Goal: Find specific page/section: Find specific page/section

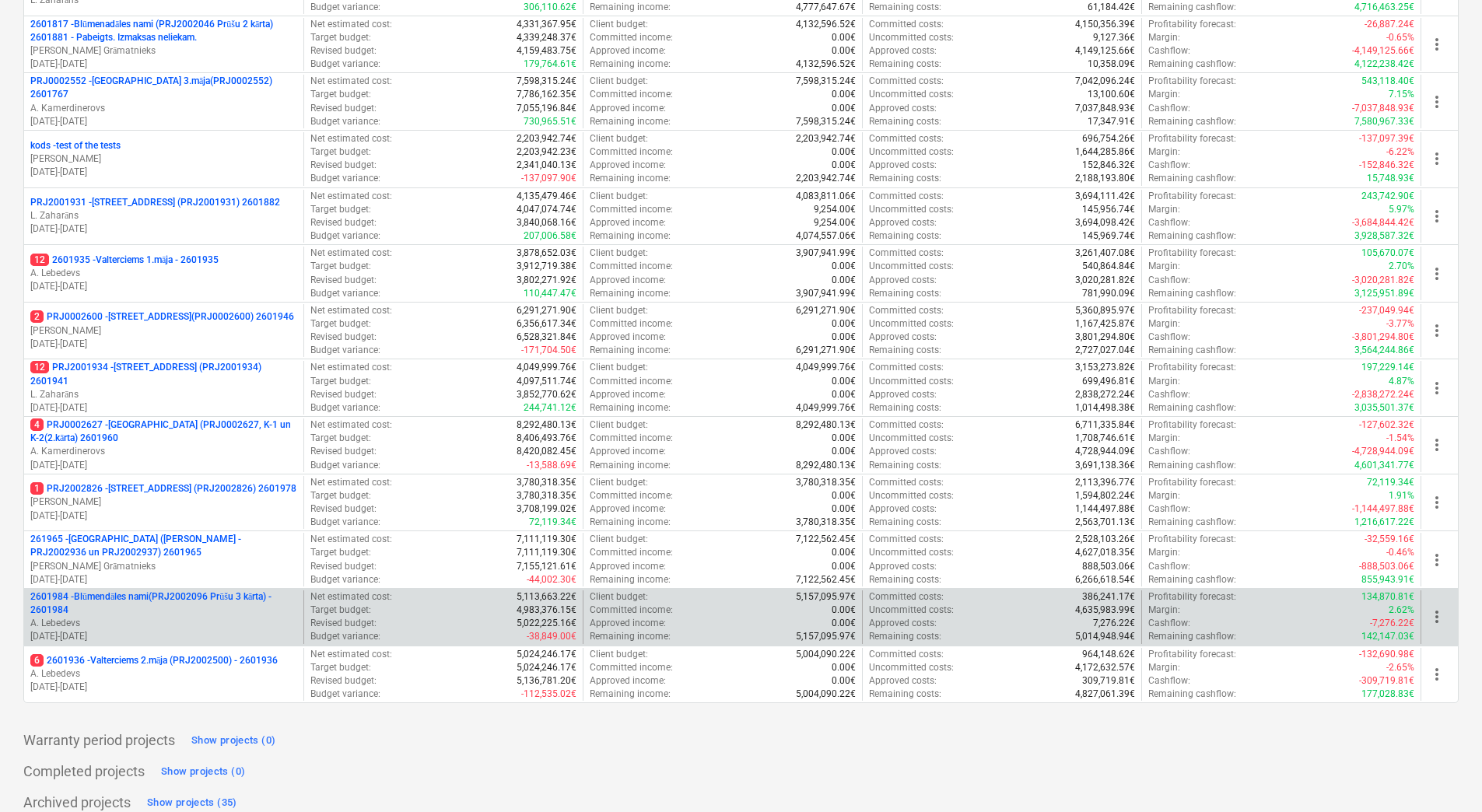
scroll to position [613, 0]
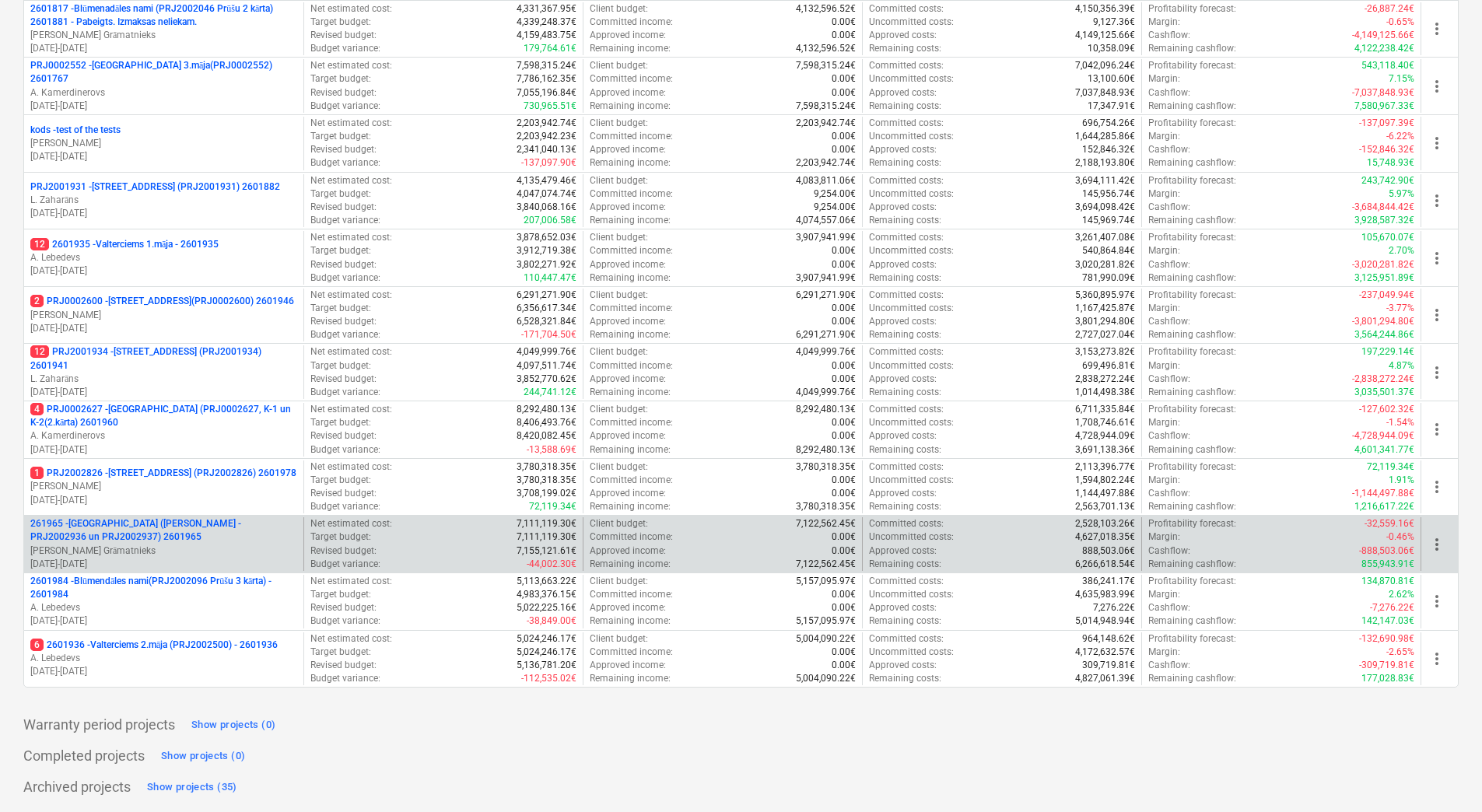
click at [194, 521] on p "261965 - Nīcgales iela (abas ēkas - PRJ2002936 un PRJ2002937) 2601965" at bounding box center [163, 530] width 267 height 27
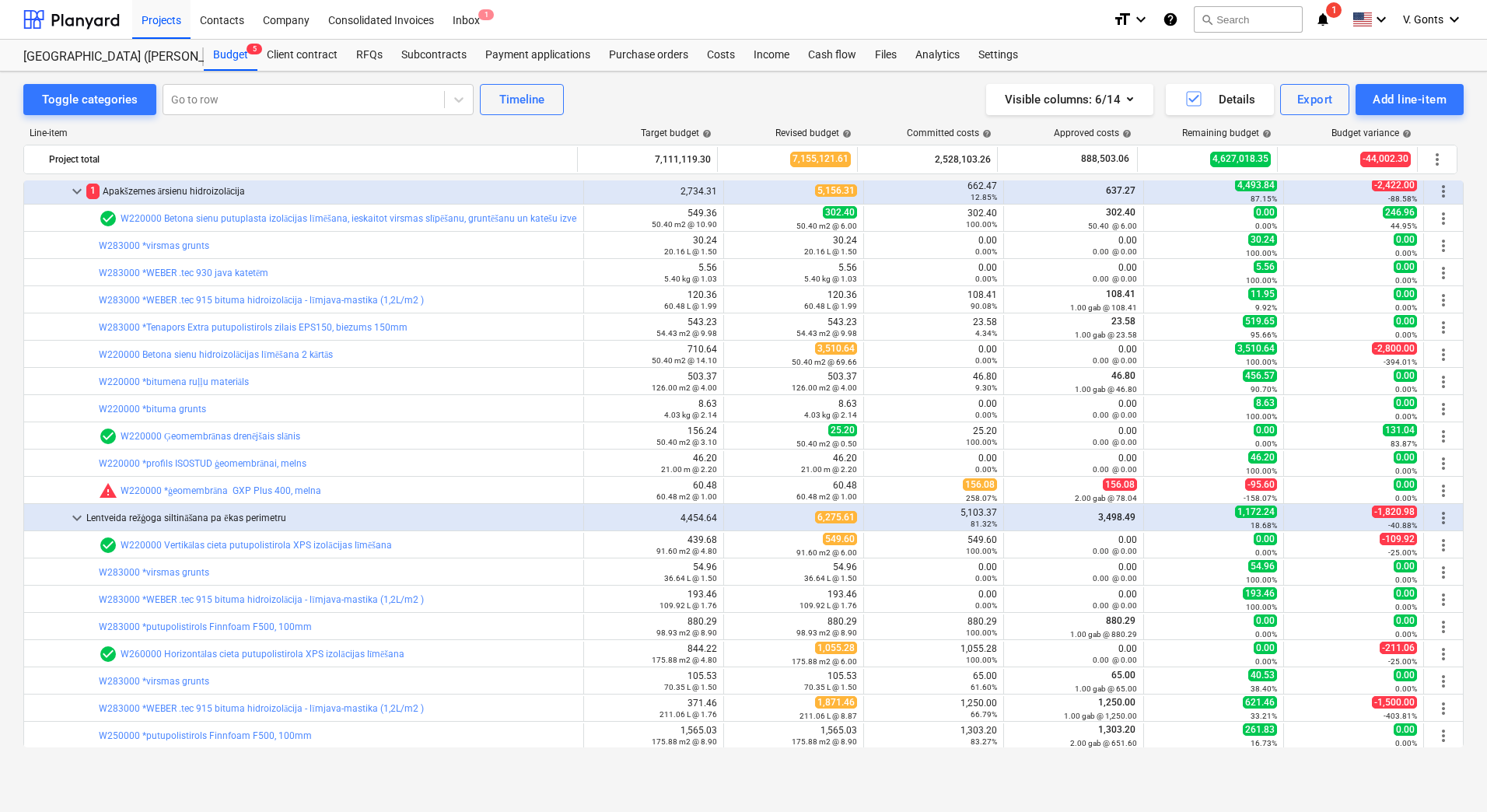
scroll to position [1789, 0]
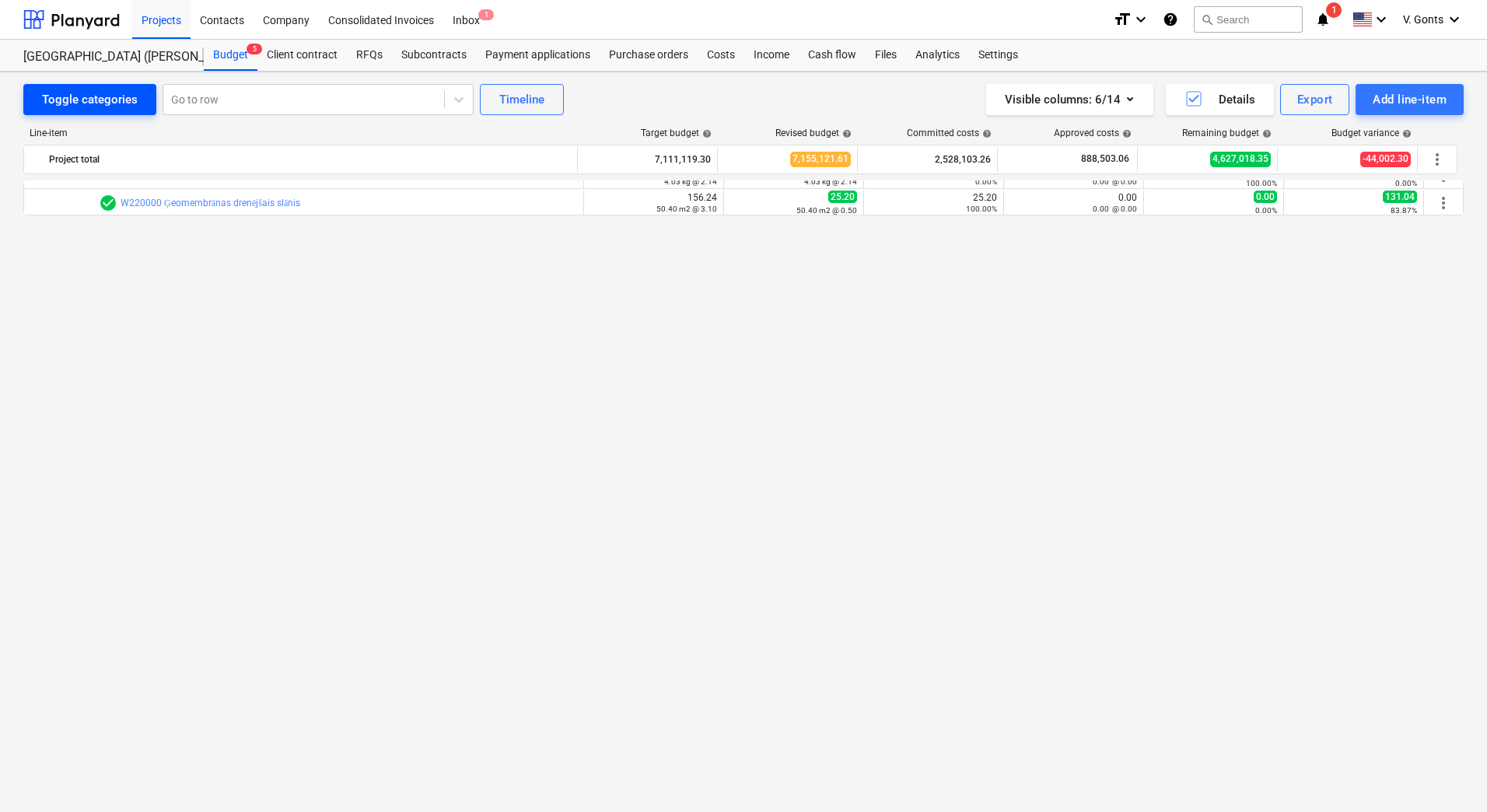
click at [98, 92] on div "Toggle categories" at bounding box center [89, 99] width 95 height 21
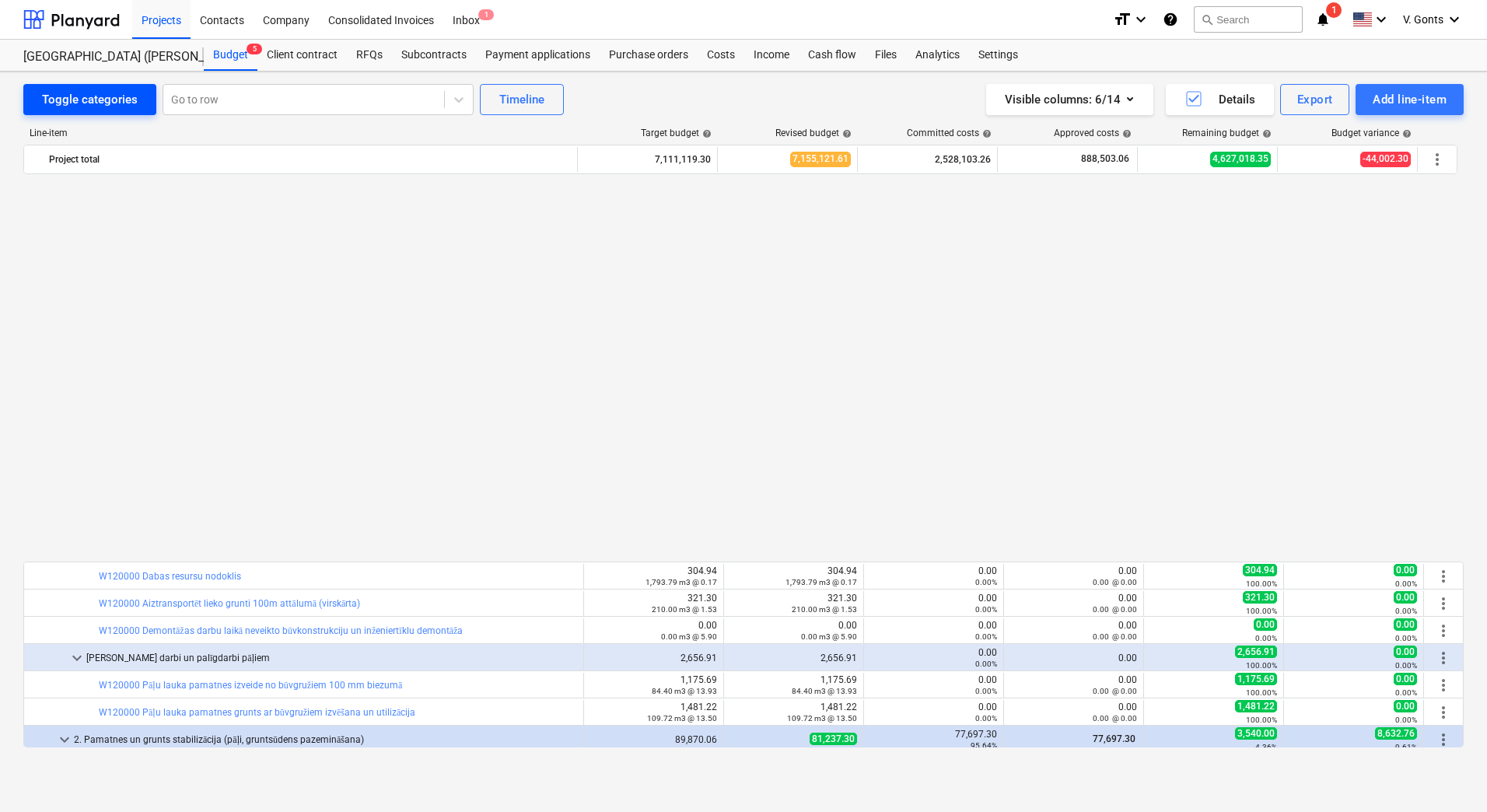
scroll to position [933, 0]
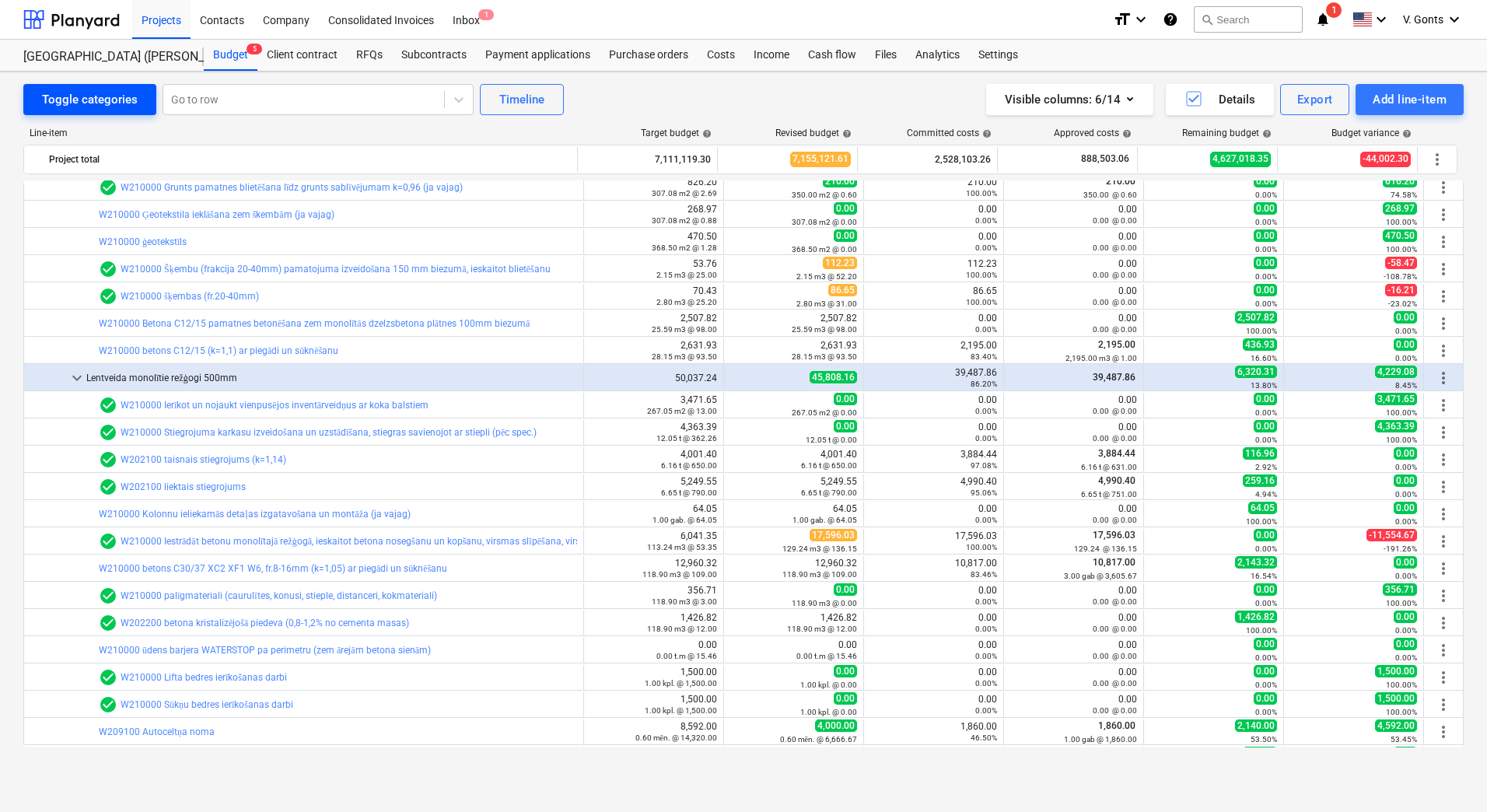
click at [98, 92] on div "Toggle categories" at bounding box center [89, 99] width 95 height 21
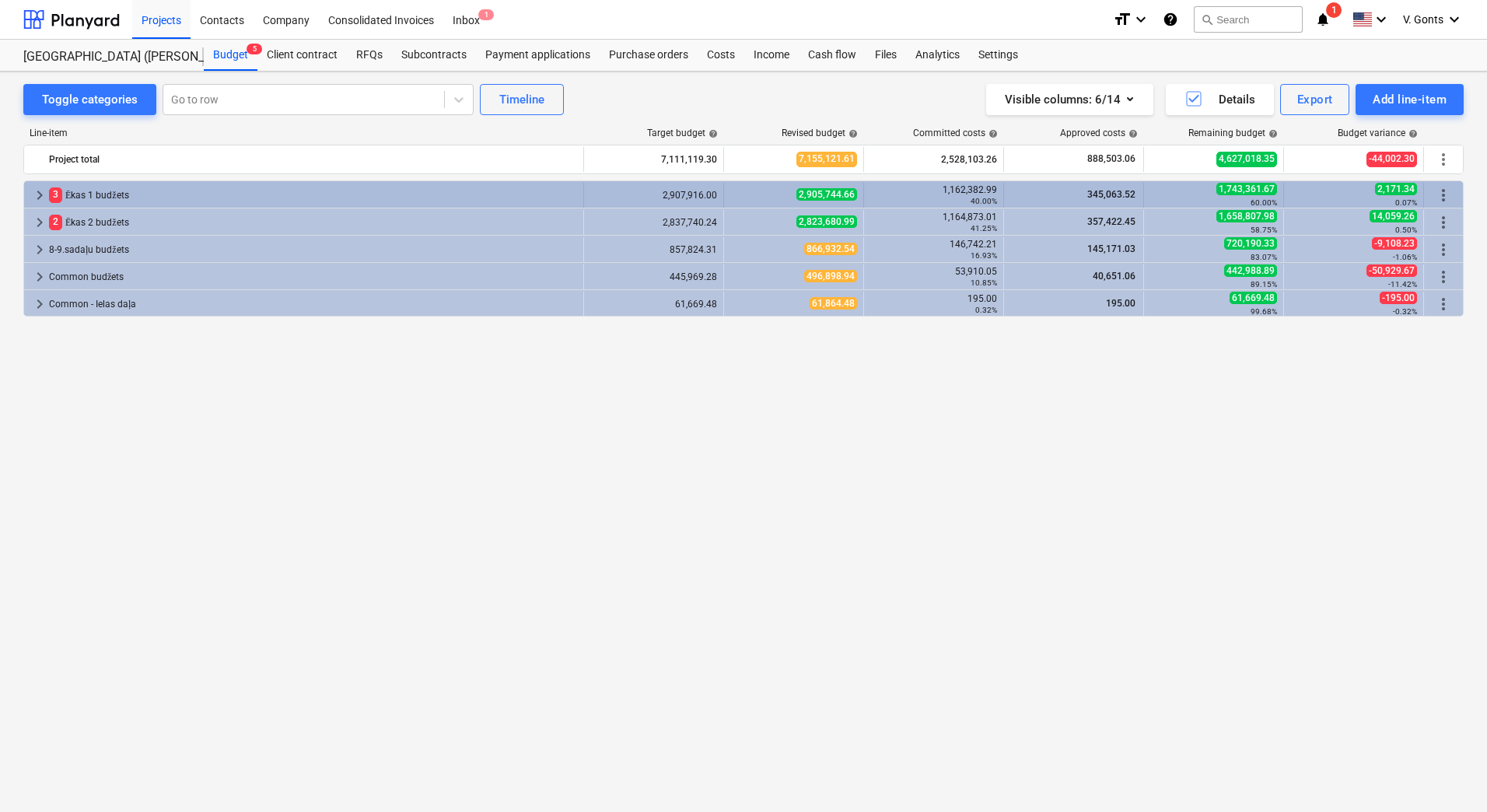
click at [60, 194] on span "3" at bounding box center [55, 194] width 13 height 15
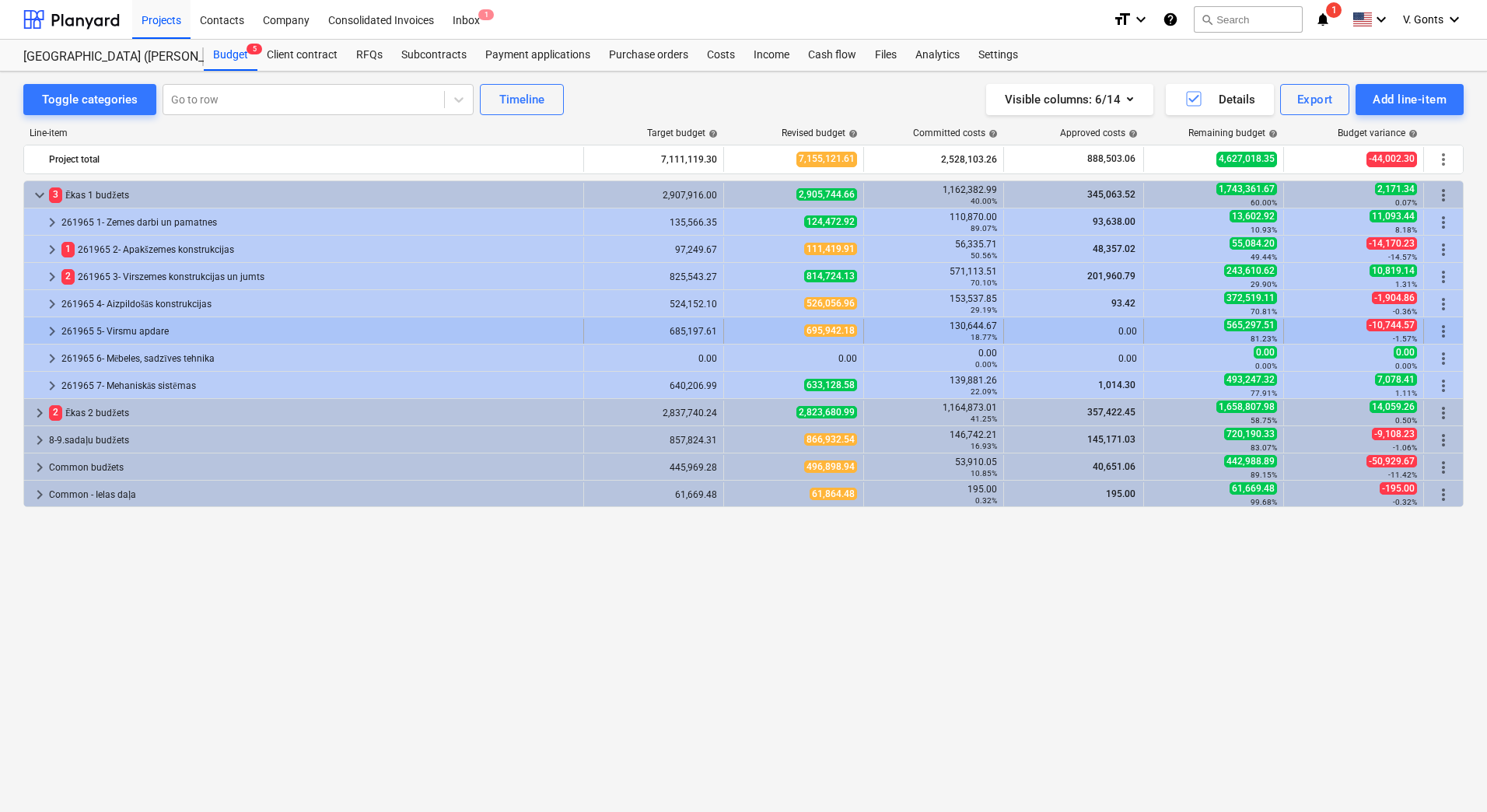
click at [139, 330] on div "261965 5- Virsmu apdare" at bounding box center [319, 332] width 515 height 25
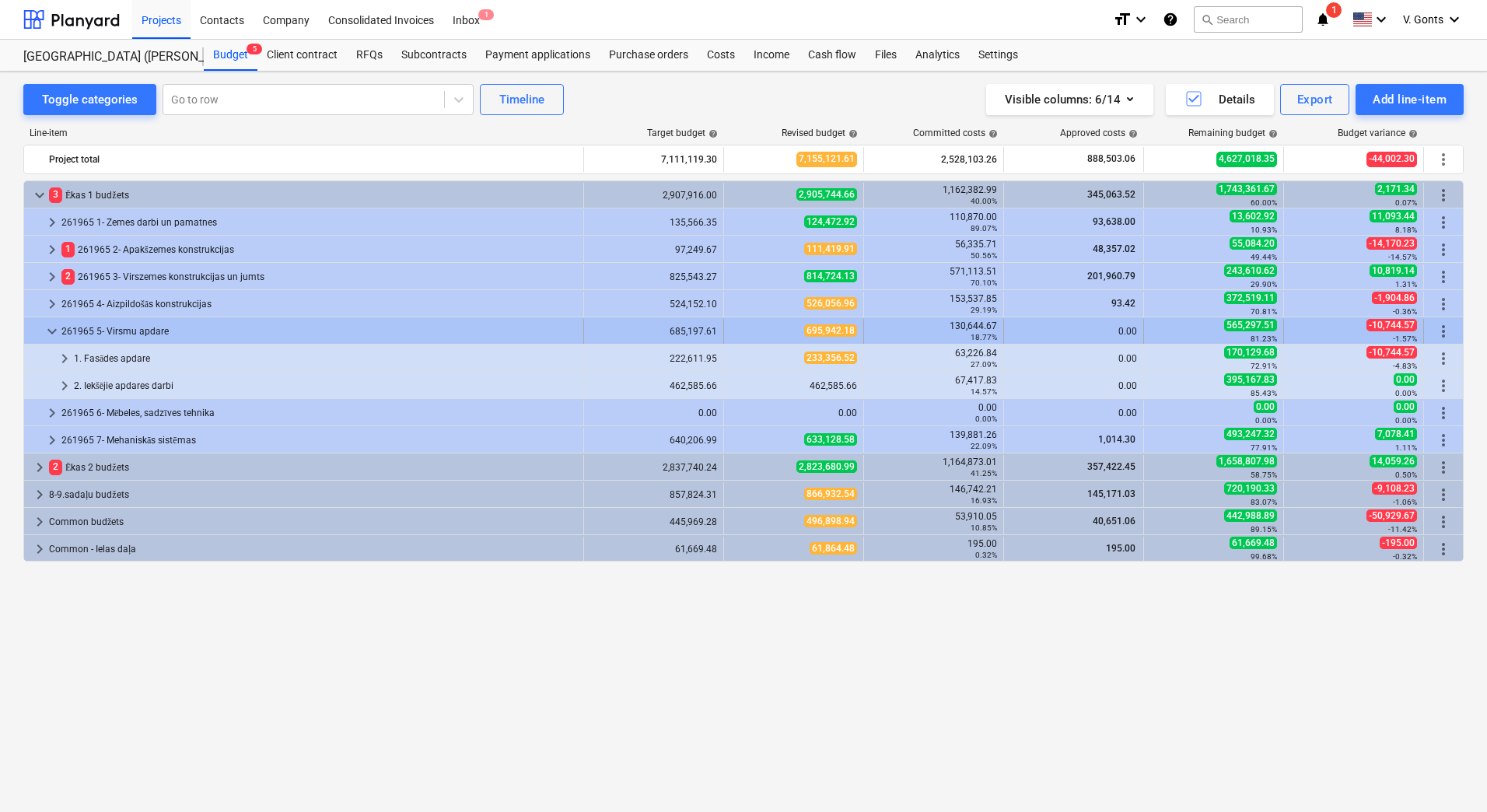
click at [115, 332] on div "261965 5- Virsmu apdare" at bounding box center [319, 332] width 515 height 25
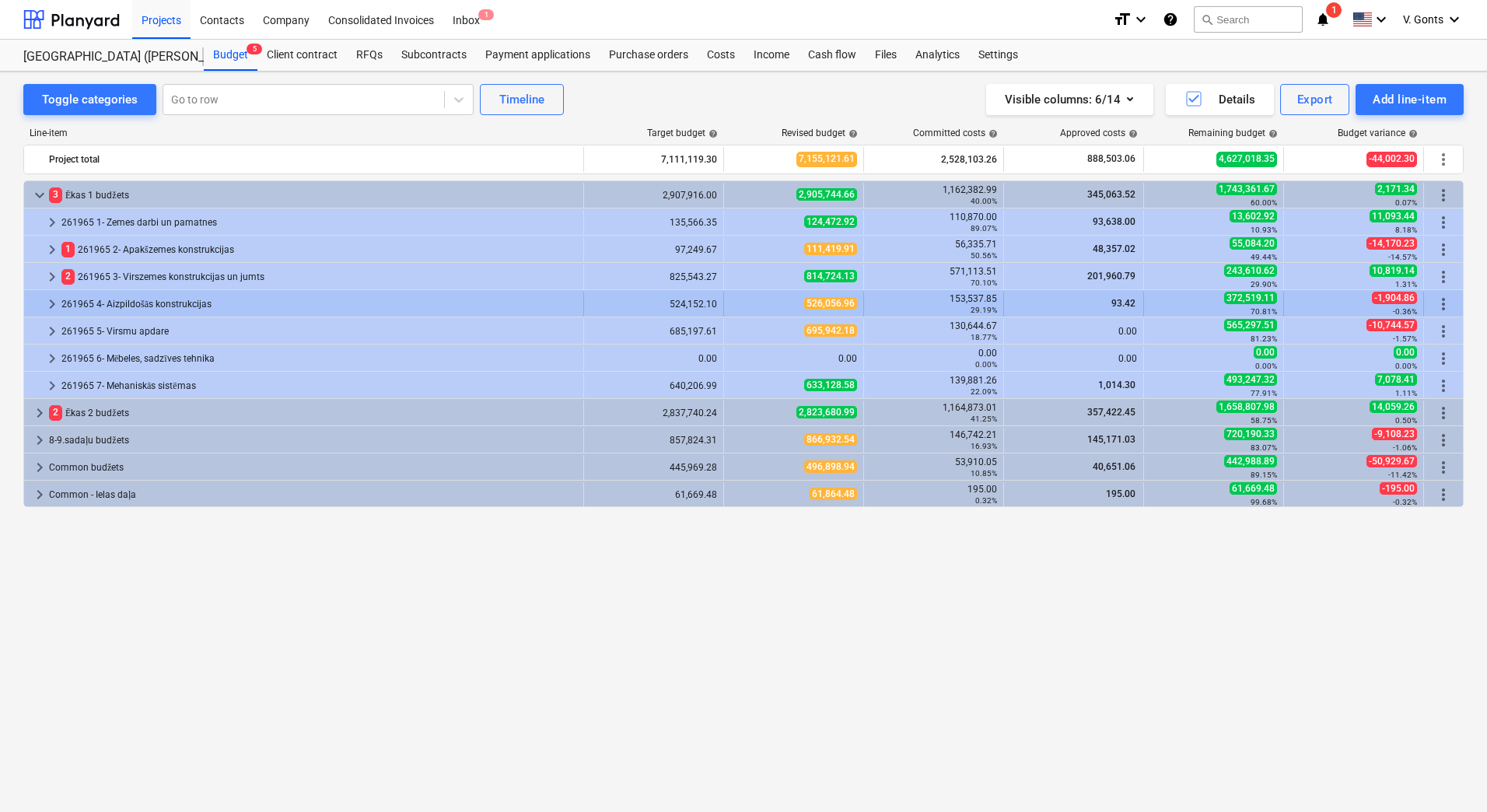
click at [126, 300] on div "261965 4- Aizpildošās konstrukcijas" at bounding box center [319, 304] width 515 height 25
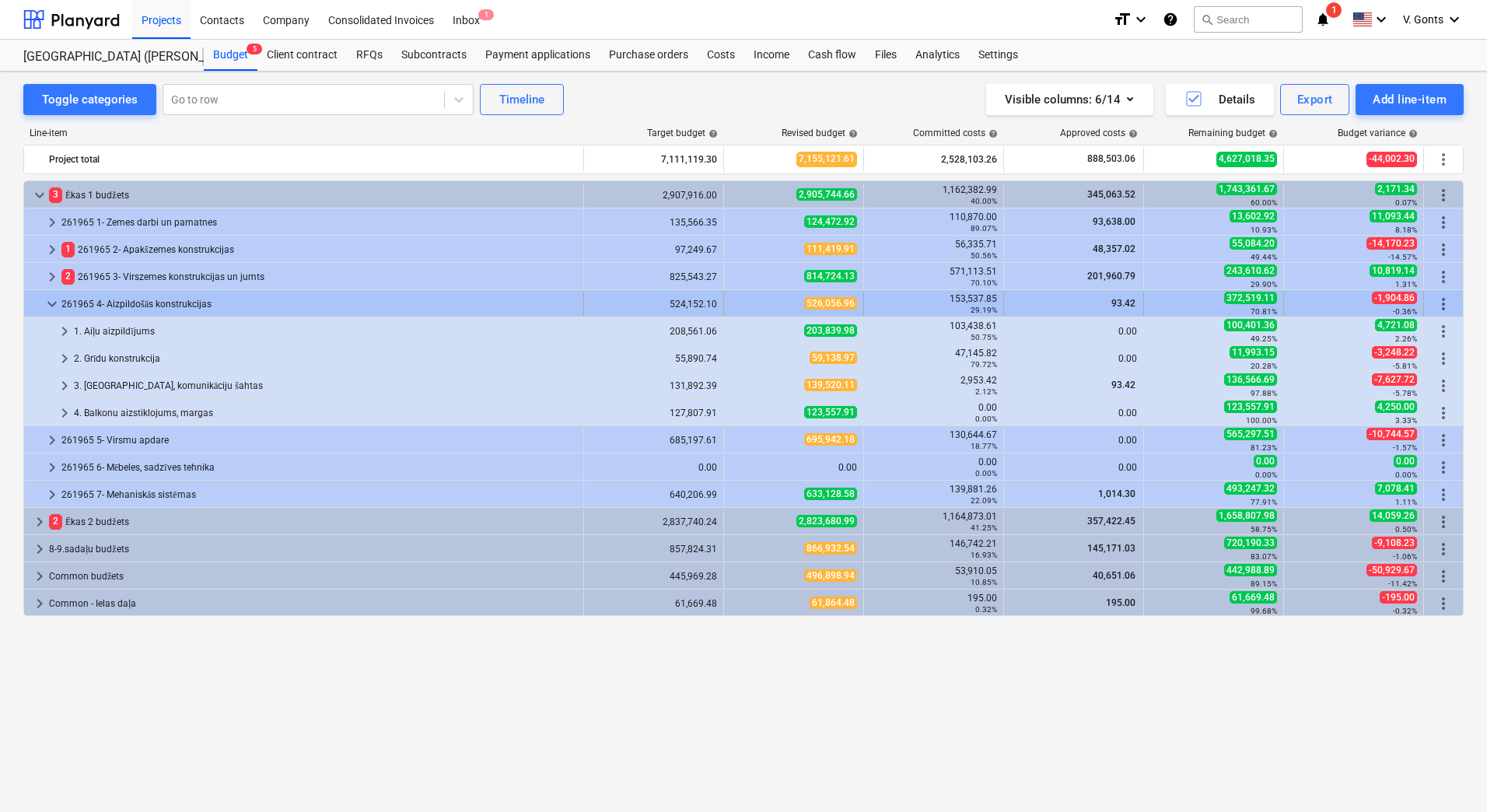
click at [119, 299] on div "261965 4- Aizpildošās konstrukcijas" at bounding box center [319, 304] width 515 height 25
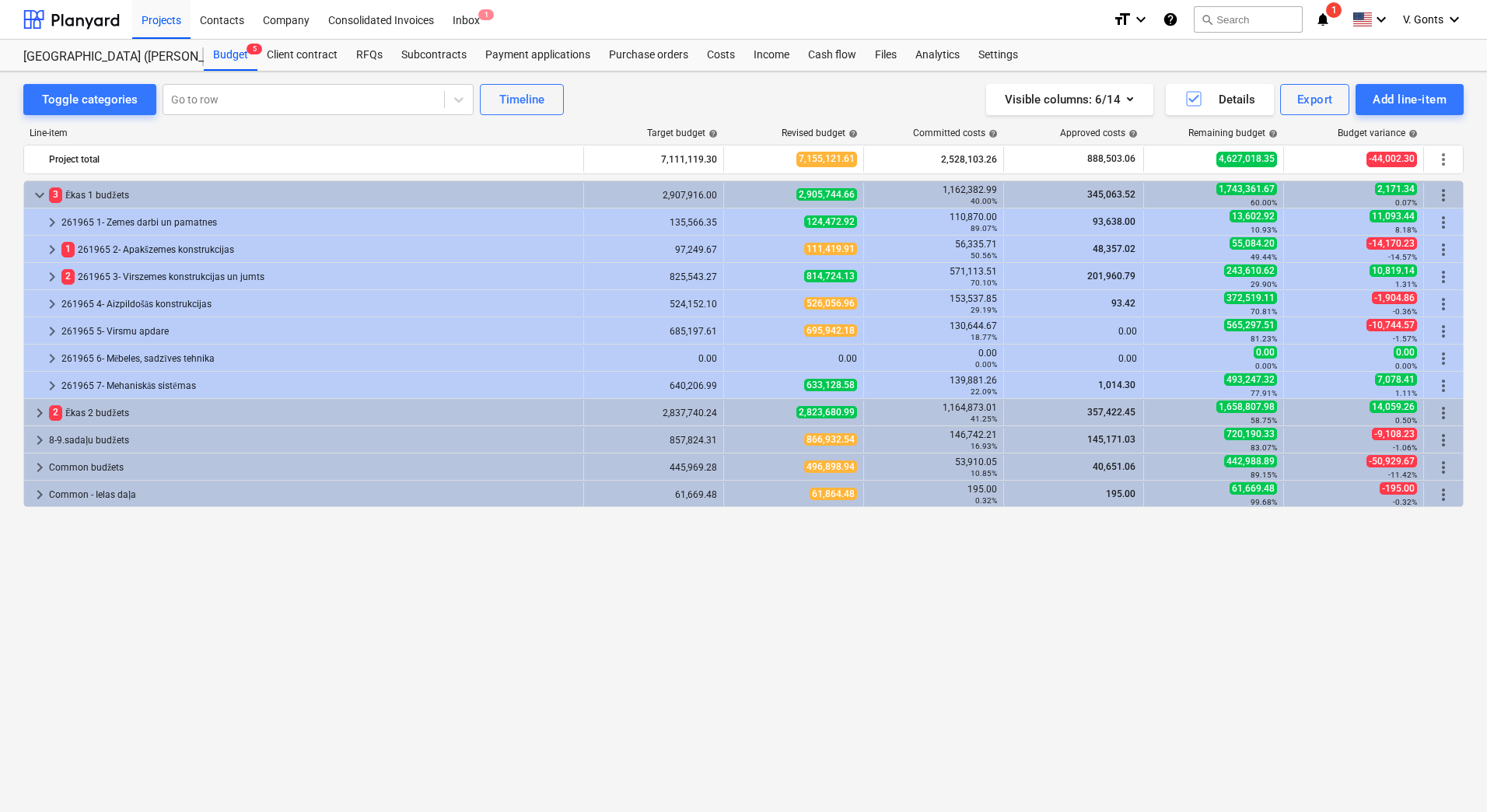
click at [131, 263] on div "keyboard_arrow_right 2 261965 3- Virszemes konstrukcijas un jumts 825,543.27 81…" at bounding box center [744, 276] width 1439 height 27
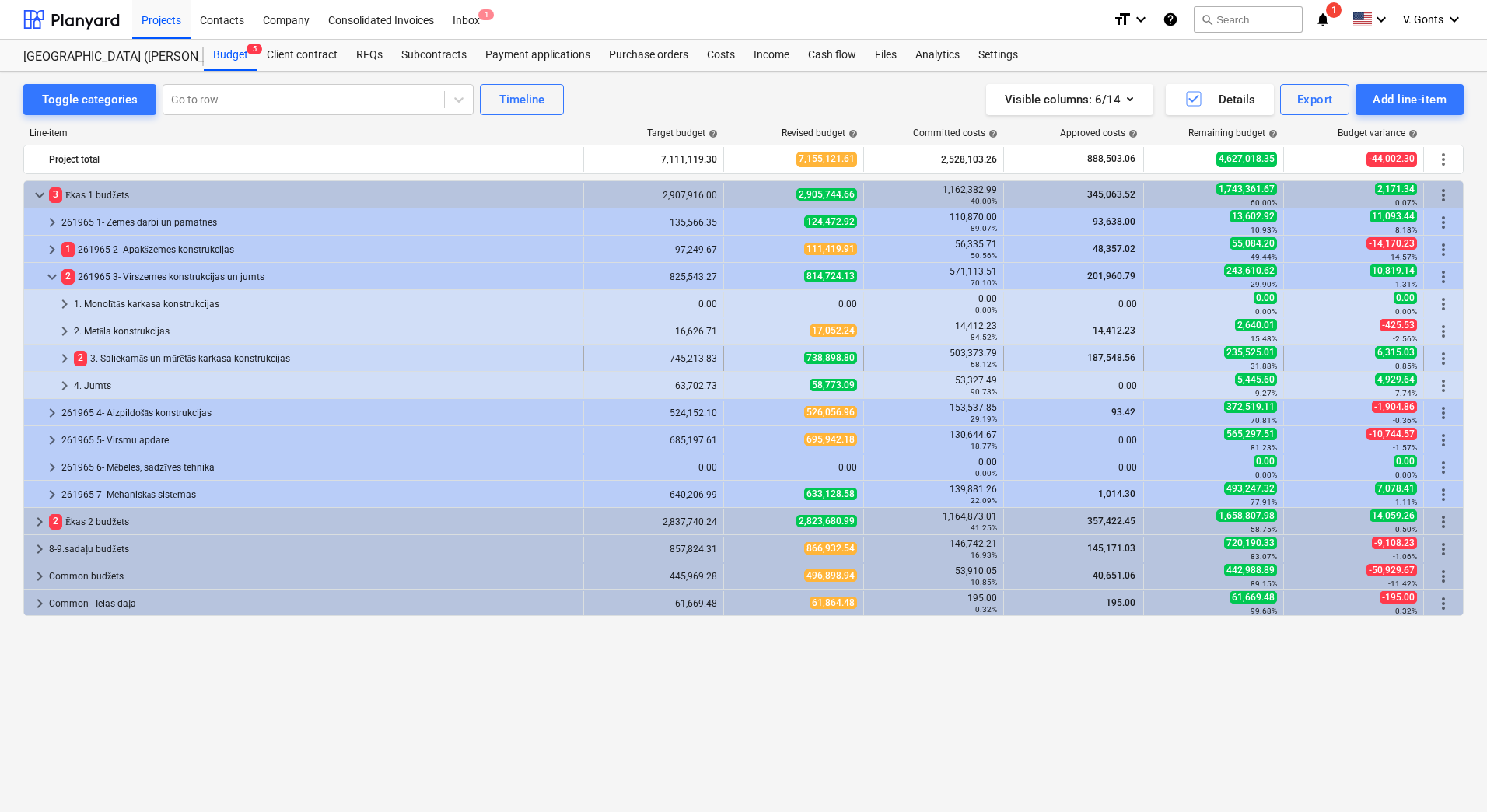
click at [125, 361] on div "2 3. Saliekamās un mūrētās karkasa konstrukcijas" at bounding box center [325, 358] width 504 height 25
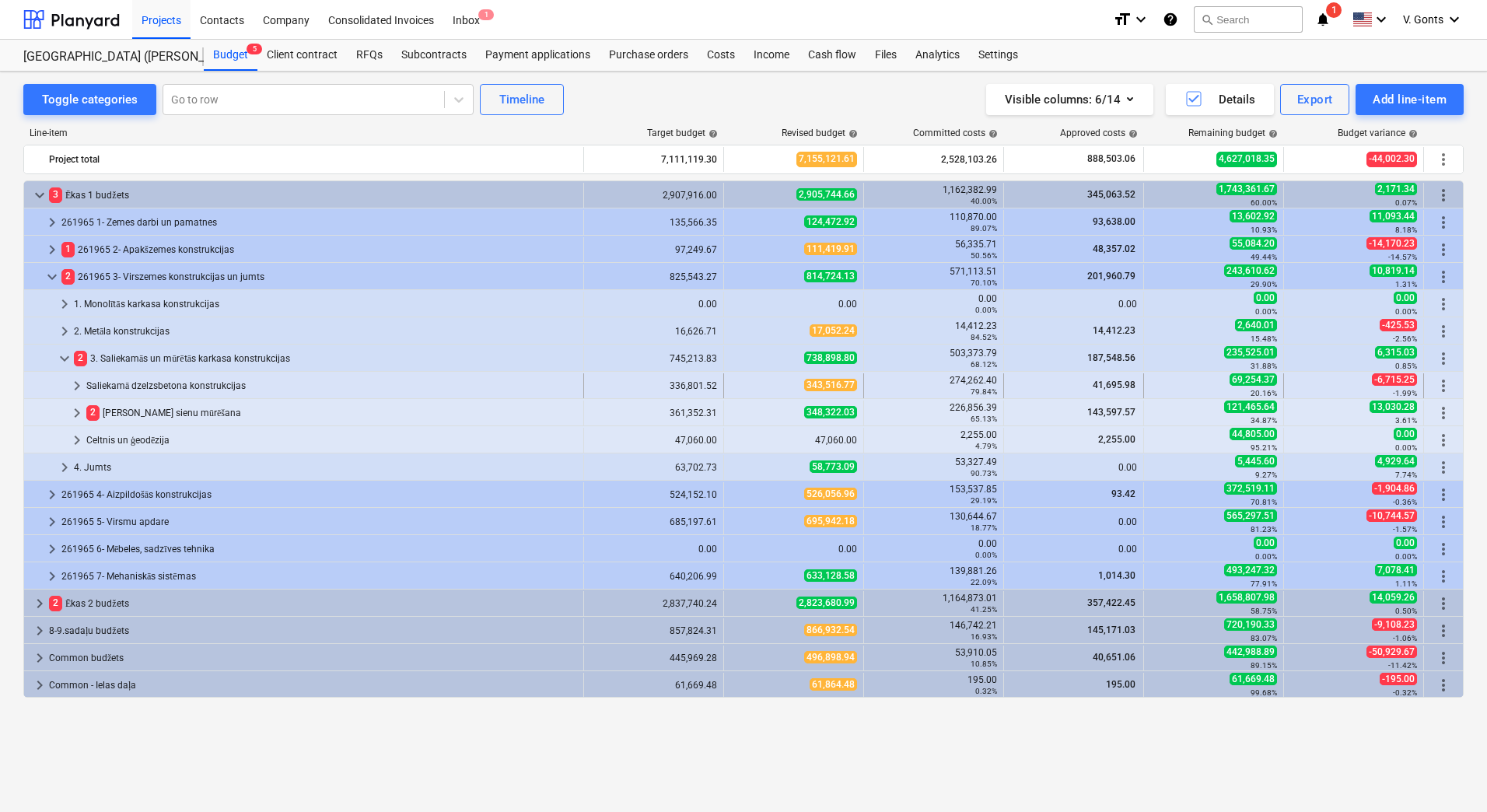
click at [160, 387] on div "Saliekamā dzelzsbetona konstrukcijas" at bounding box center [332, 386] width 491 height 25
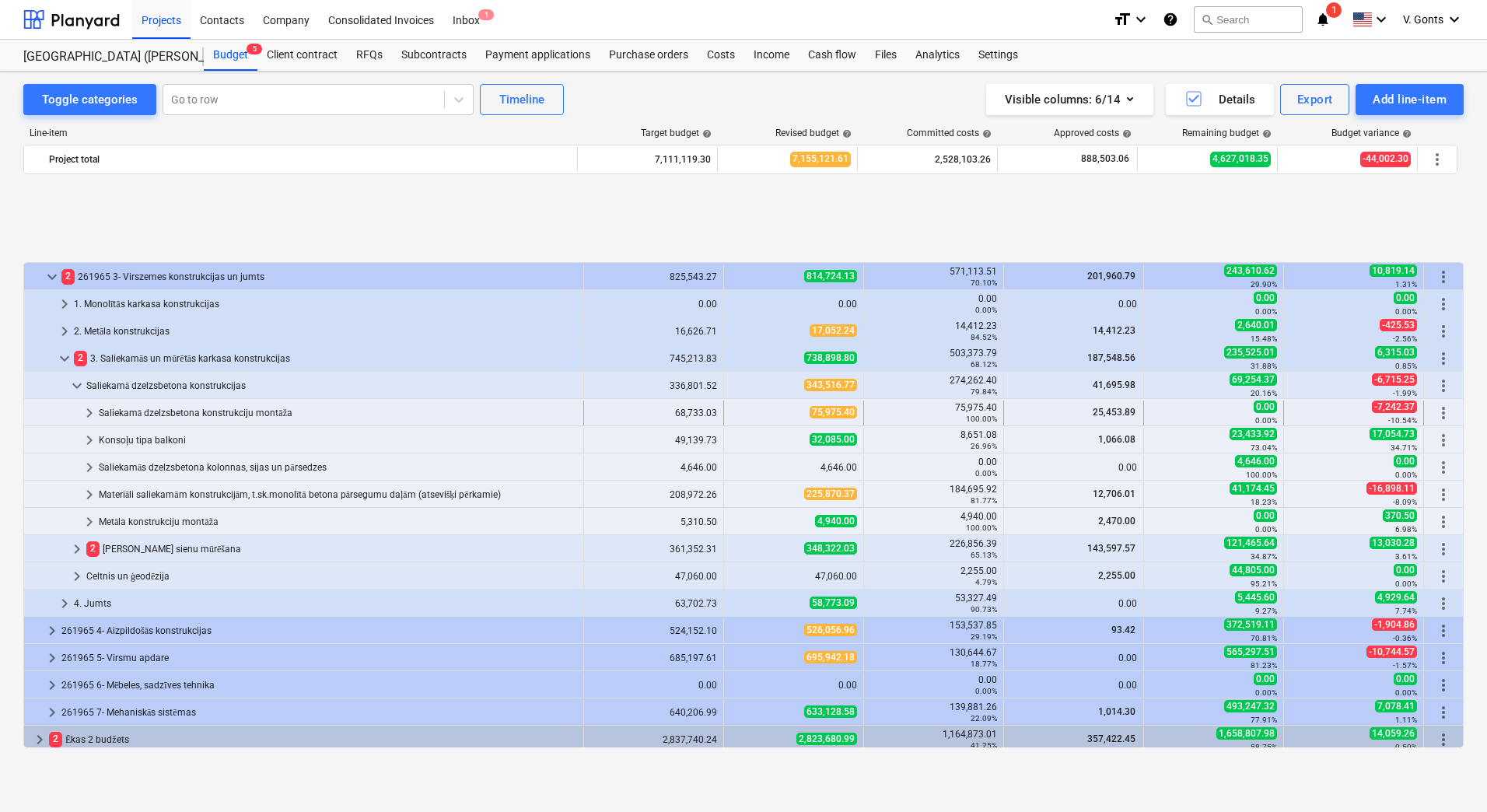
click at [163, 411] on div "Saliekamā dzelzsbetona konstrukciju montāža" at bounding box center [338, 413] width 479 height 25
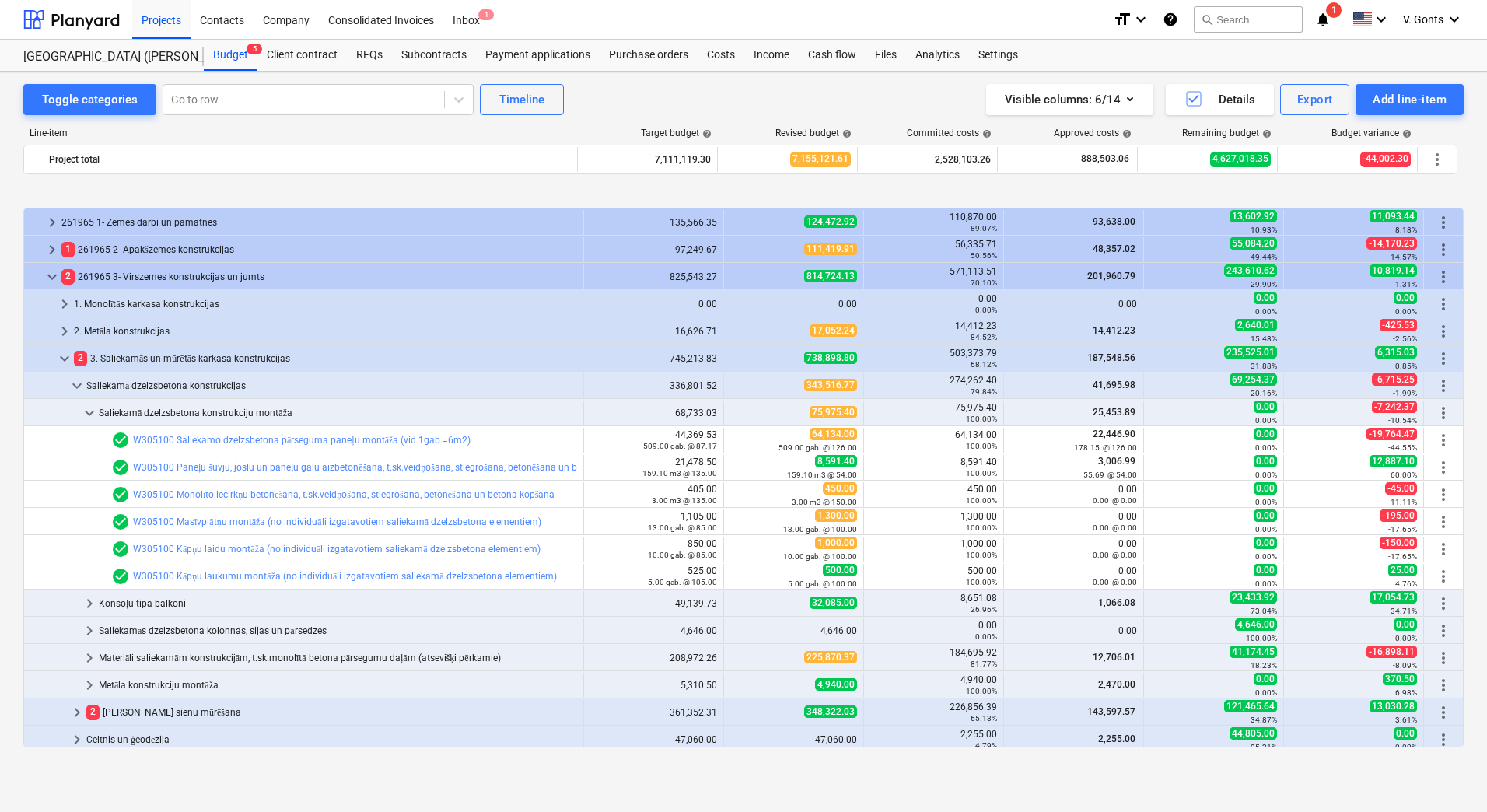
scroll to position [78, 0]
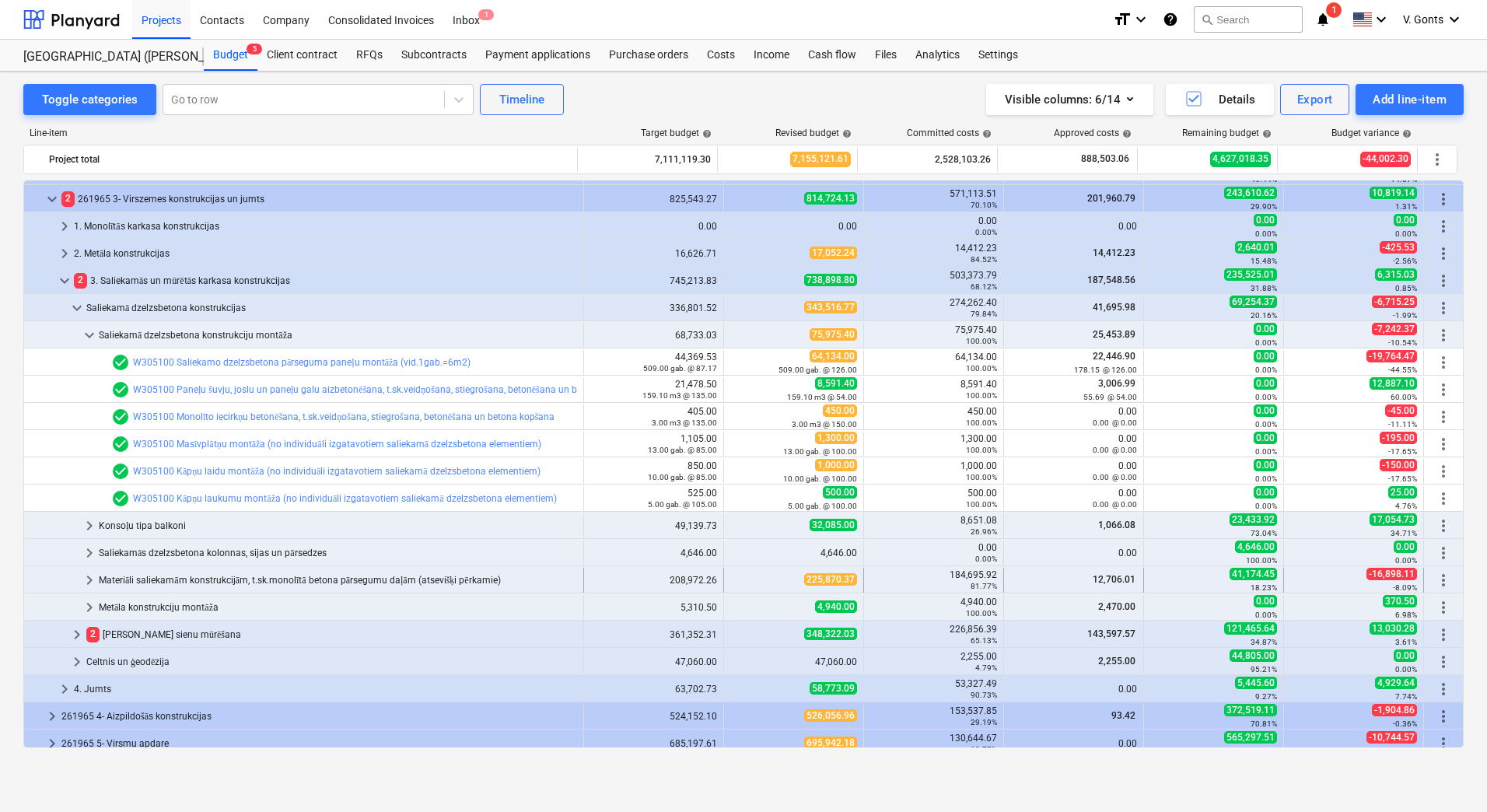
click at [192, 578] on div "Materiāli saliekamām konstrukcijām, t.sk.monolītā betona pārsegumu daļām (atsev…" at bounding box center [338, 580] width 479 height 25
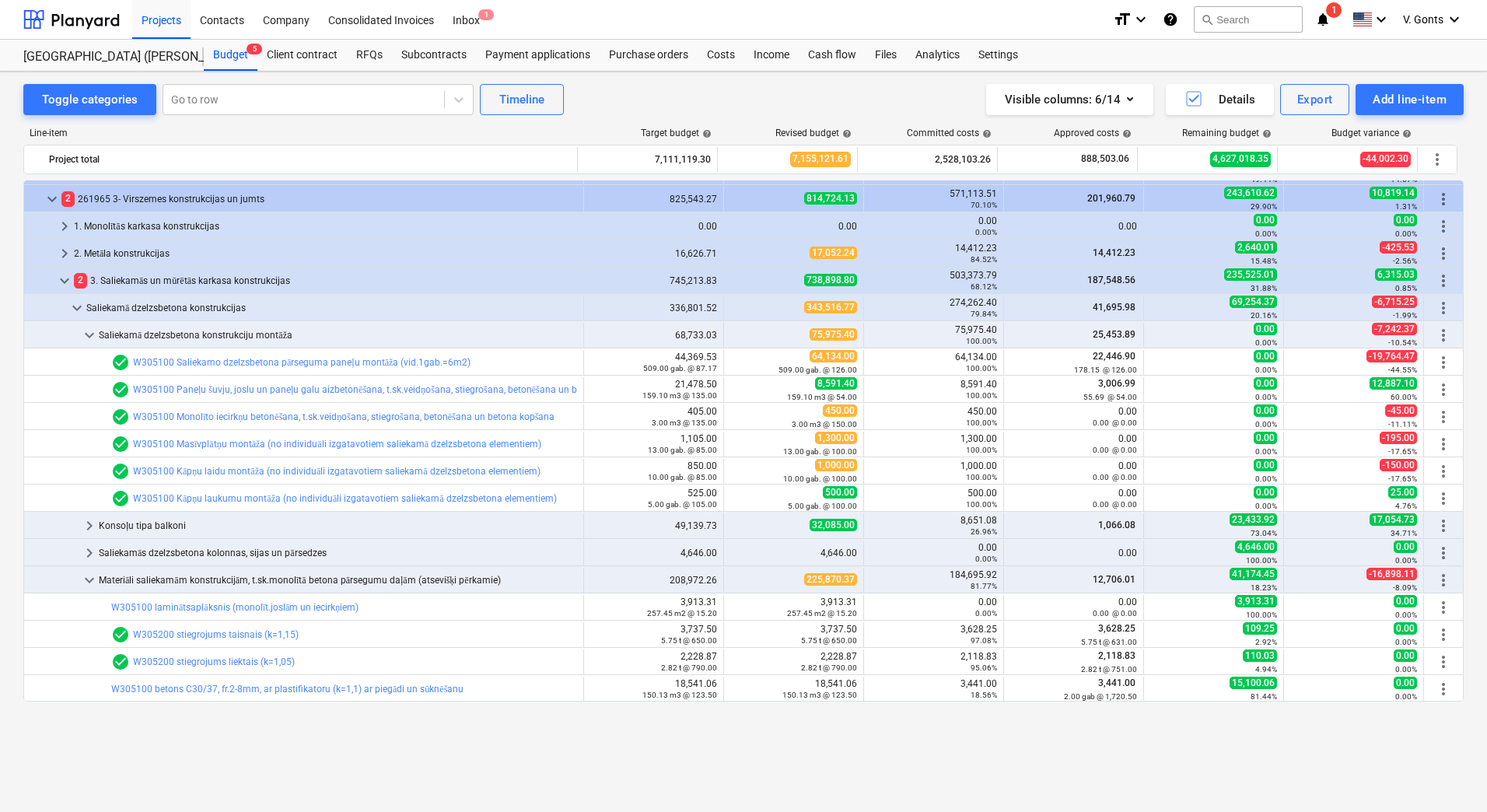
scroll to position [0, 0]
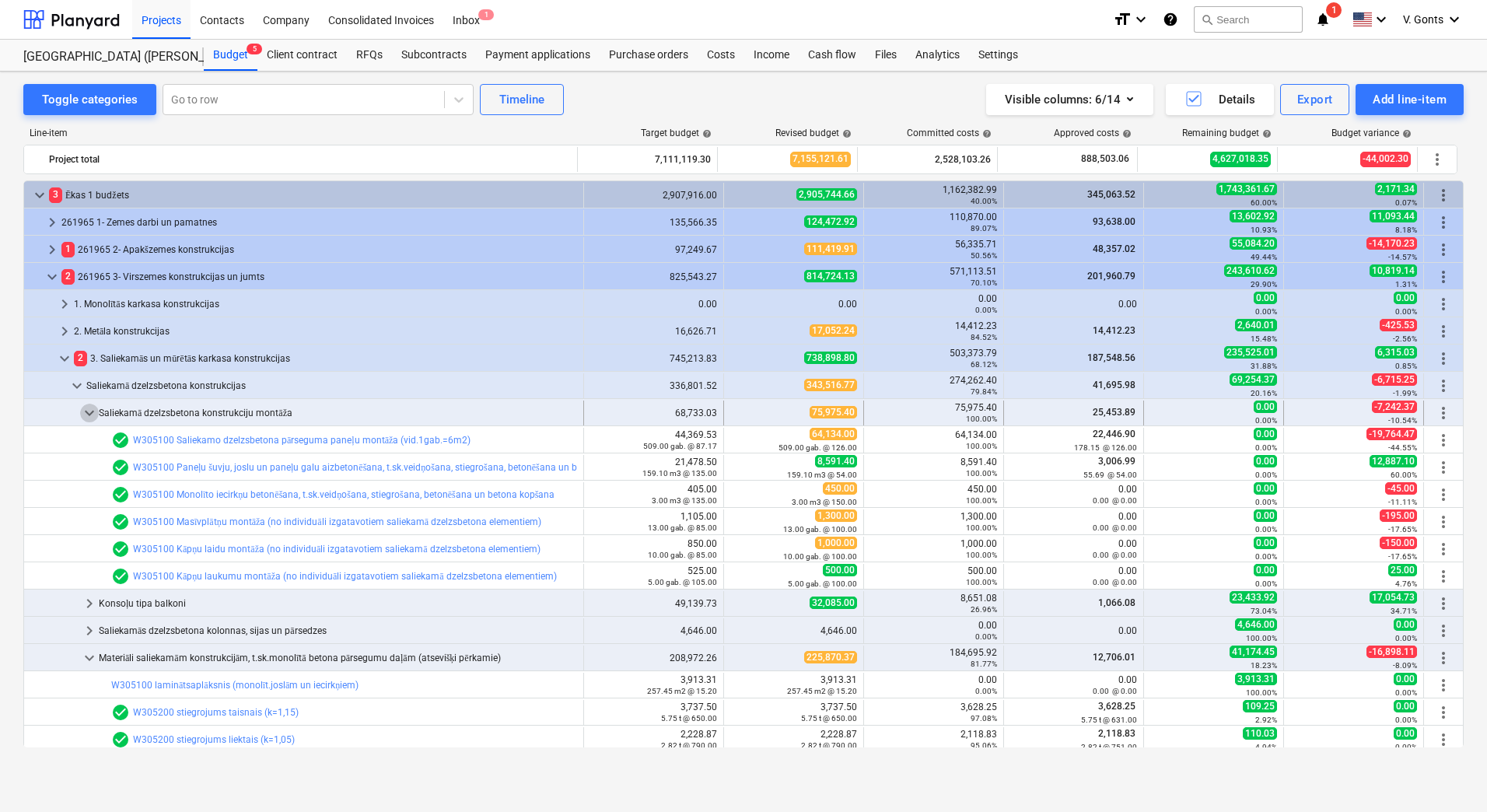
click at [81, 412] on span "keyboard_arrow_down" at bounding box center [89, 413] width 19 height 19
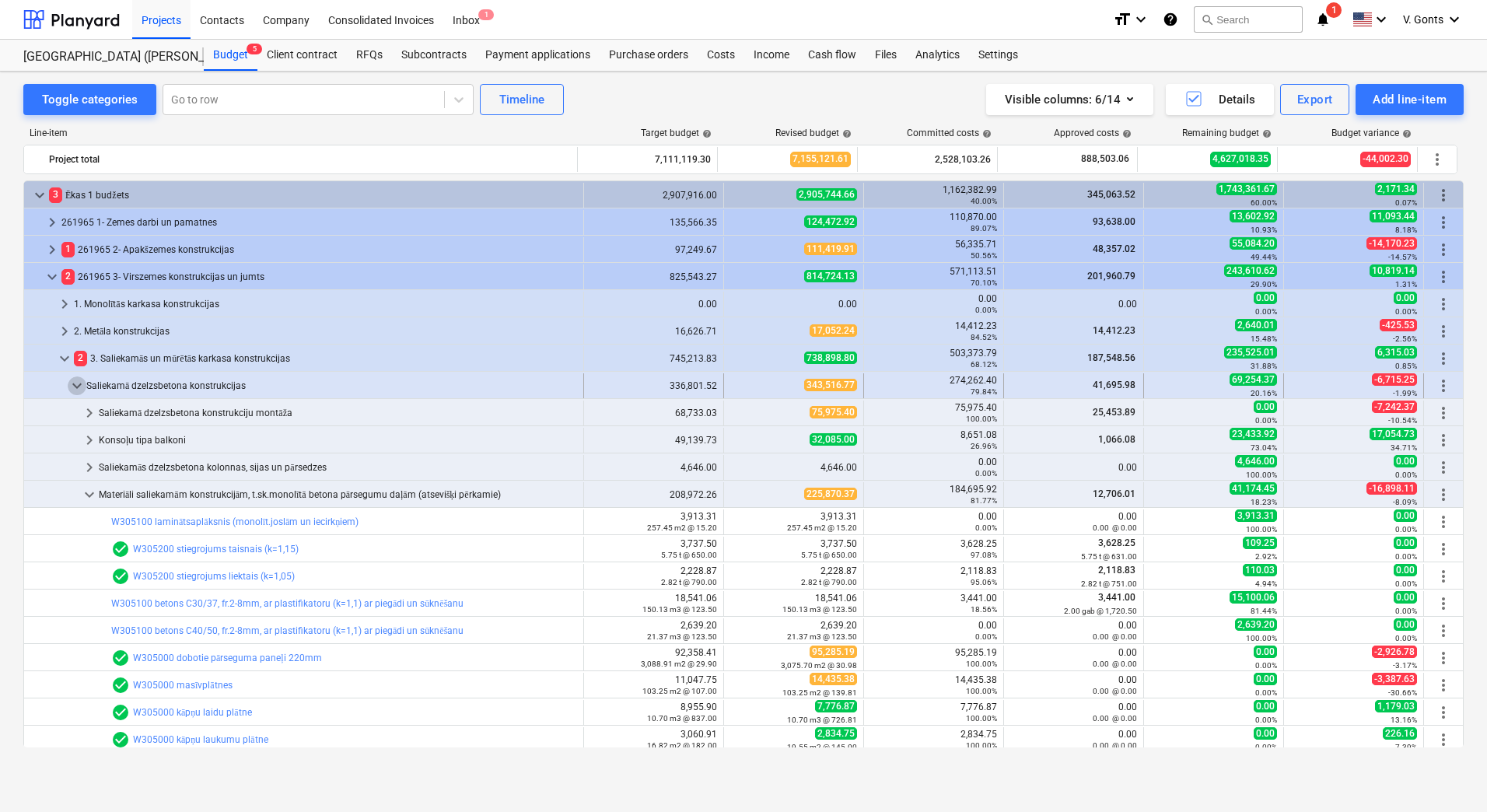
click at [71, 376] on span "keyboard_arrow_down" at bounding box center [77, 385] width 19 height 19
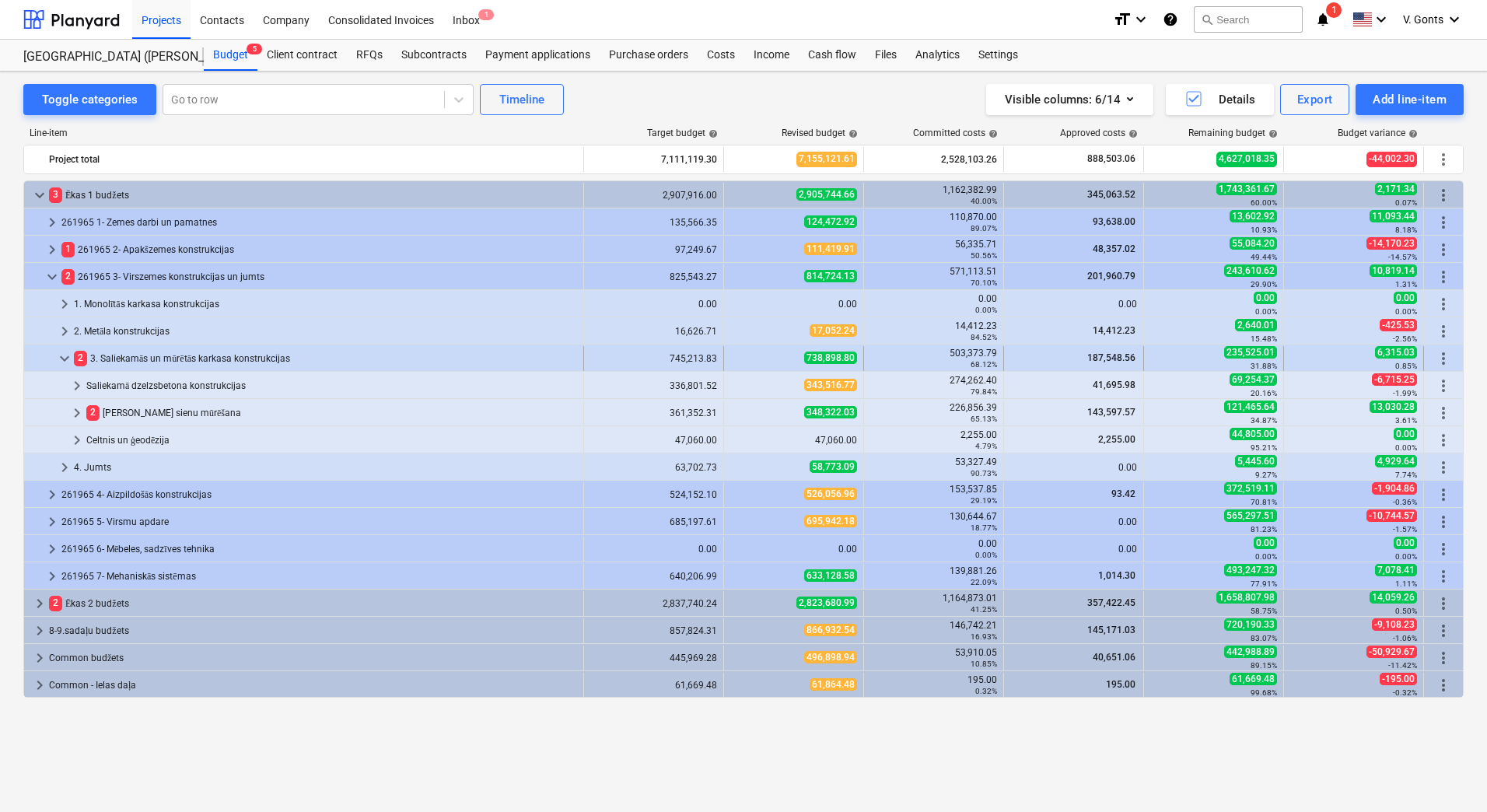
click at [64, 359] on span "keyboard_arrow_down" at bounding box center [64, 358] width 19 height 19
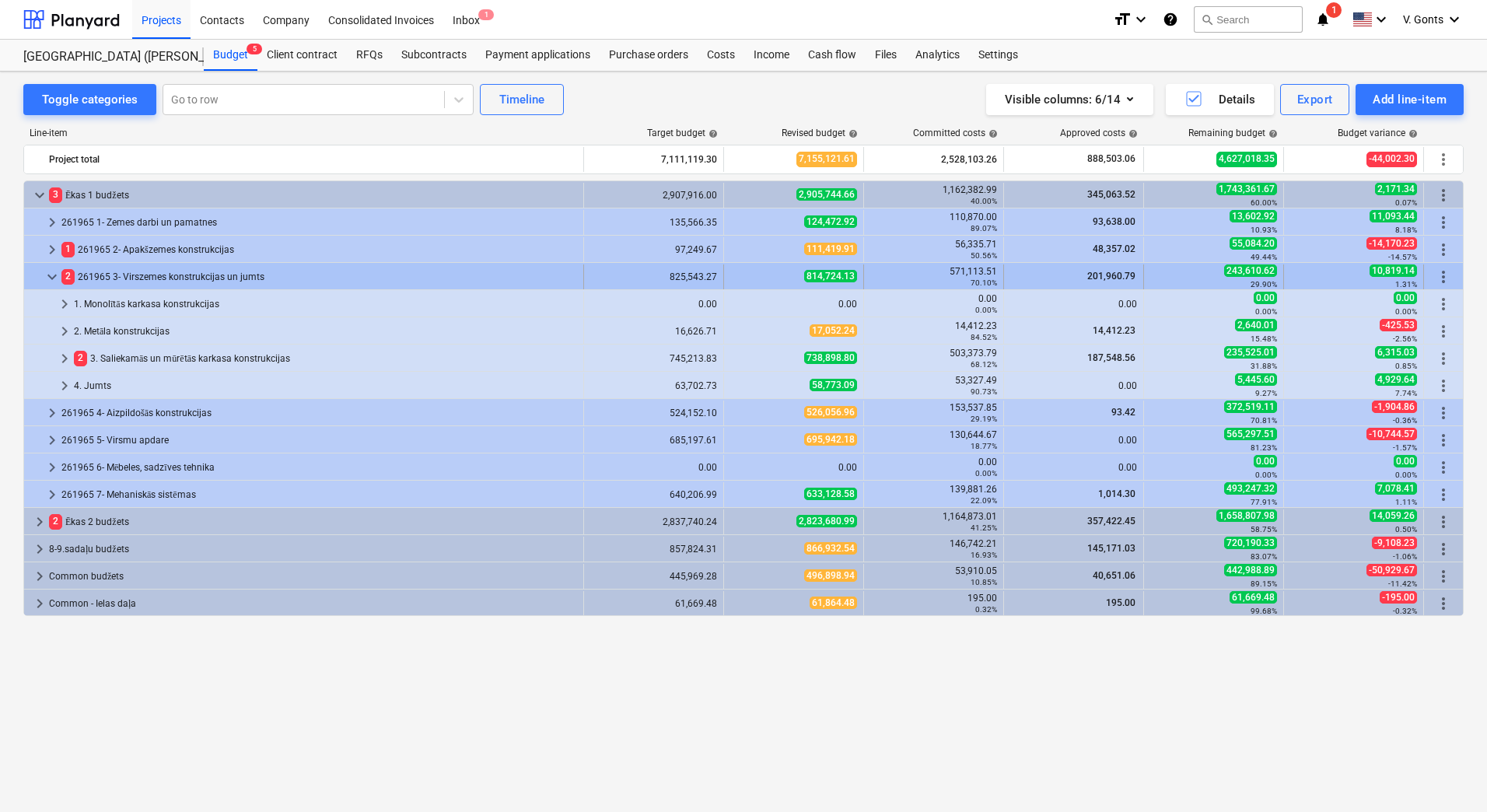
click at [57, 277] on span "keyboard_arrow_down" at bounding box center [52, 276] width 19 height 19
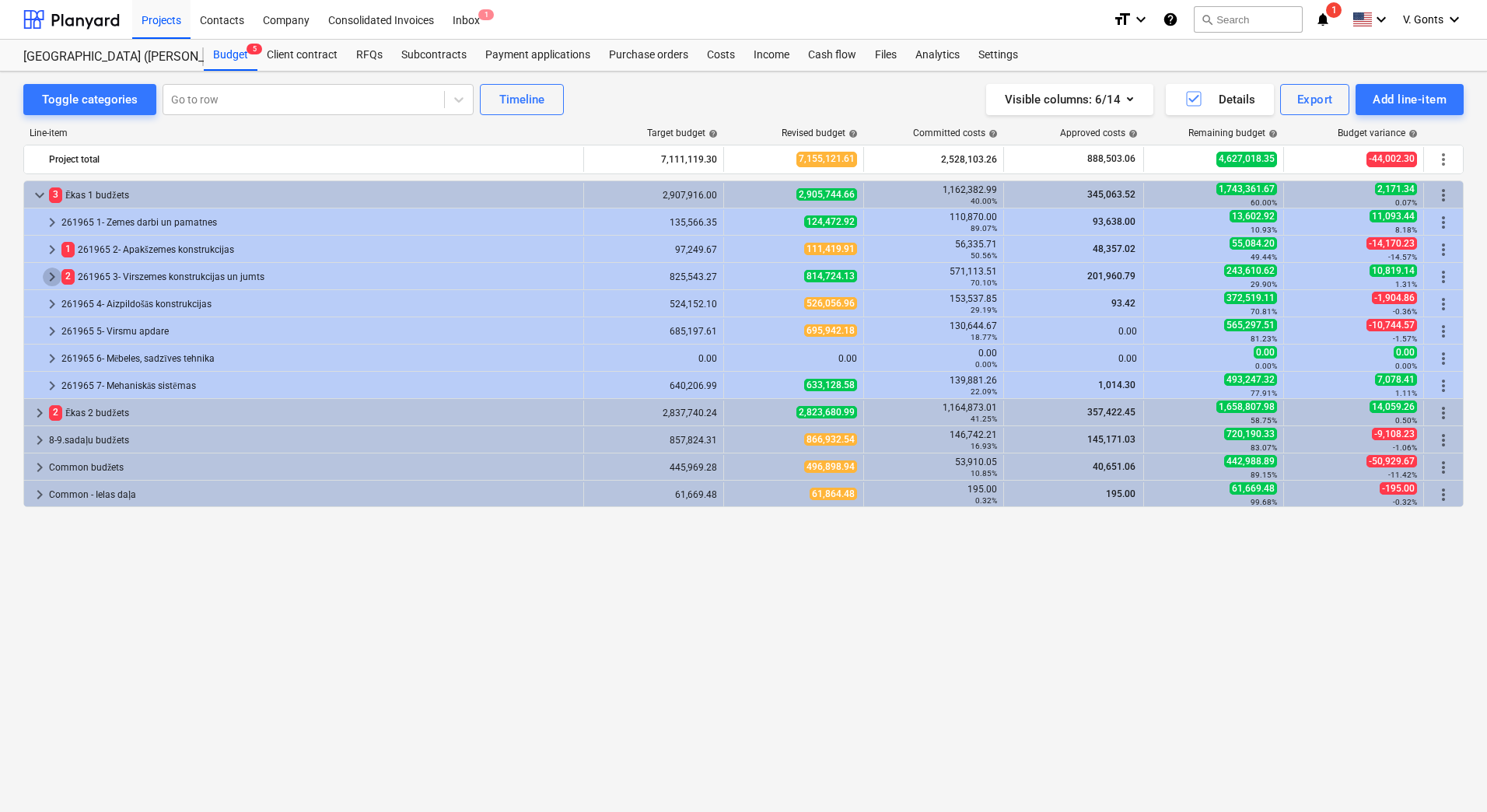
click at [57, 277] on span "keyboard_arrow_right" at bounding box center [52, 276] width 19 height 19
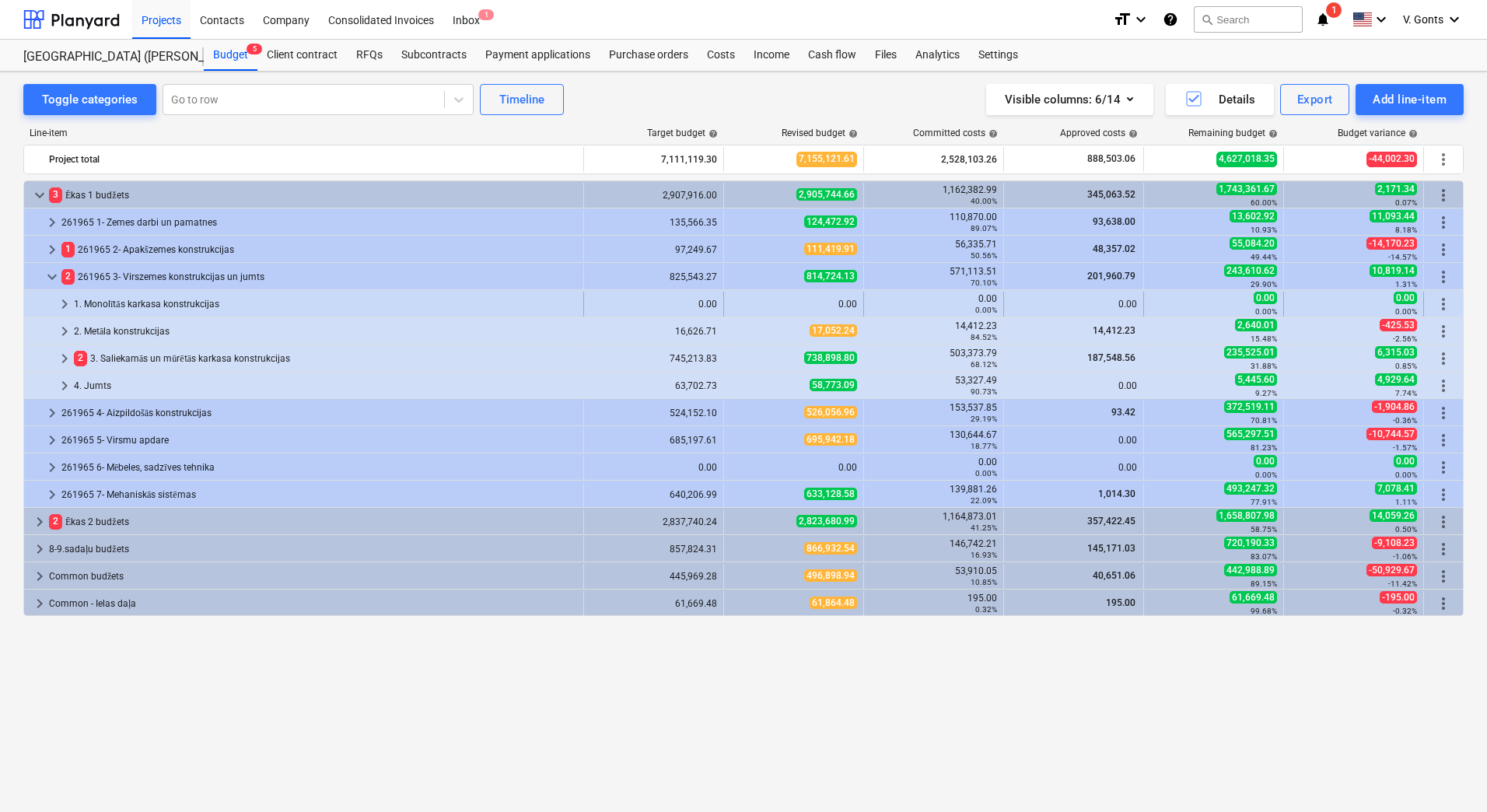
click at [69, 301] on span "keyboard_arrow_right" at bounding box center [64, 304] width 19 height 19
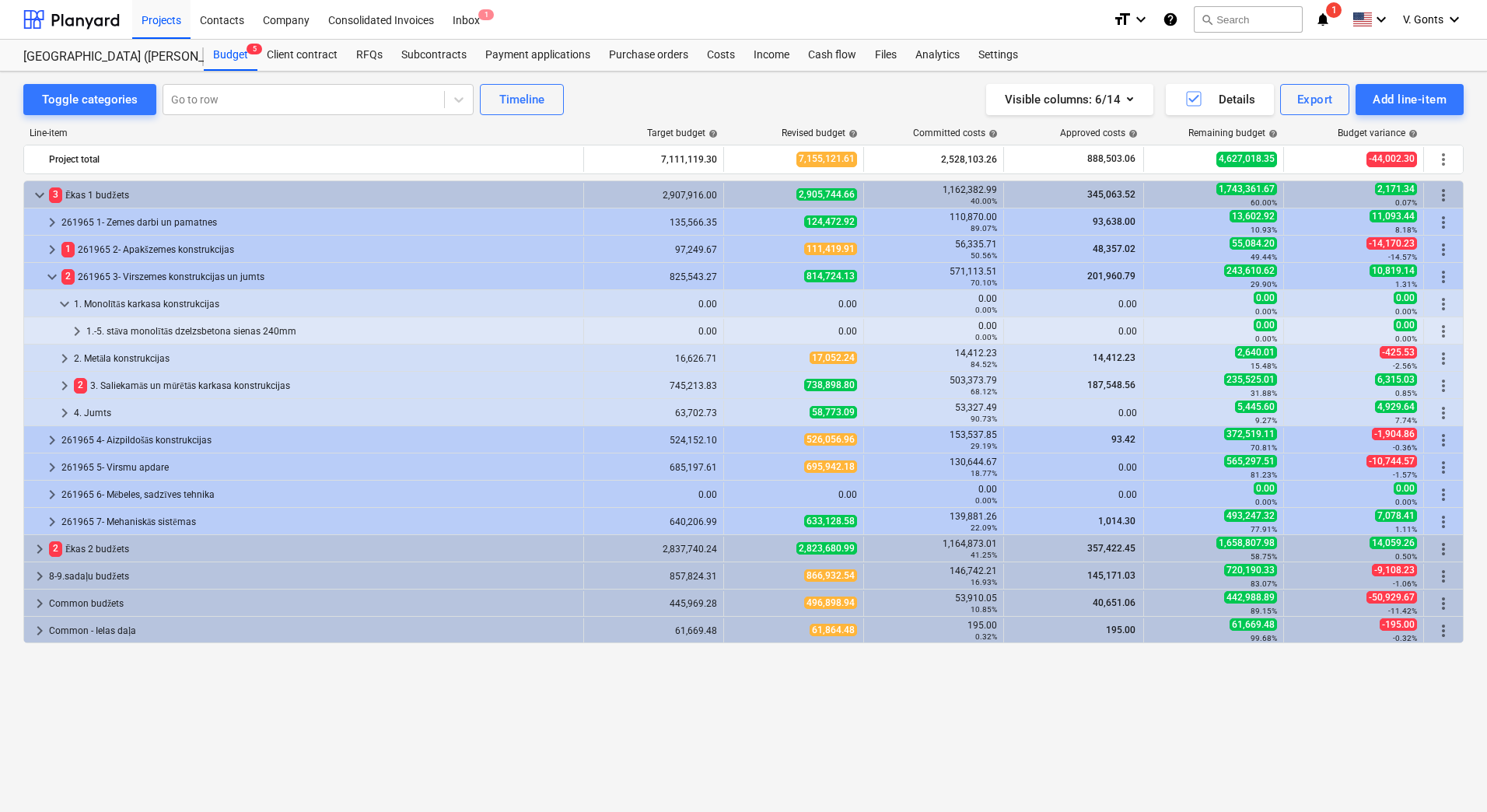
click at [69, 301] on span "keyboard_arrow_down" at bounding box center [64, 304] width 19 height 19
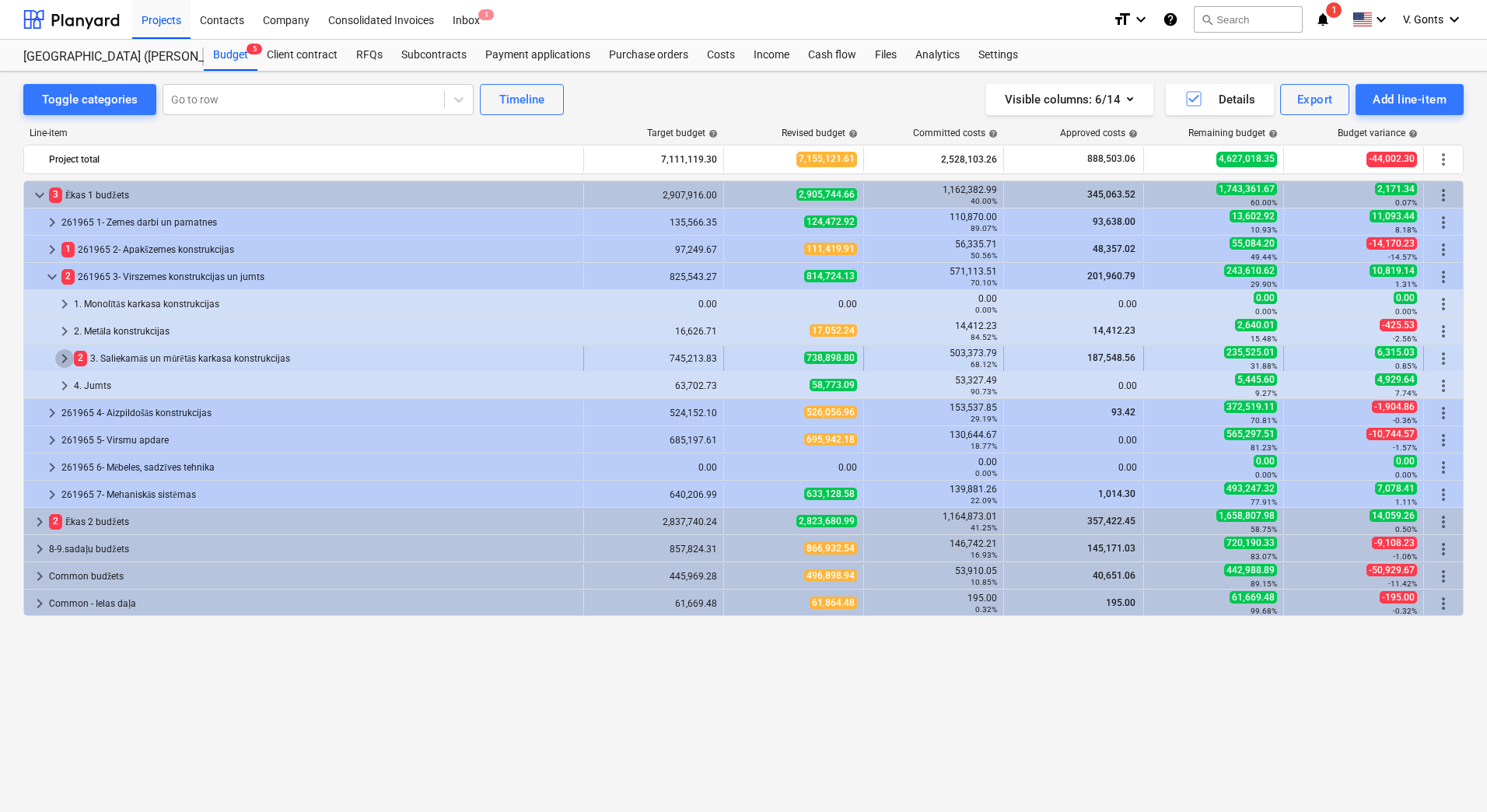
click at [70, 354] on span "keyboard_arrow_right" at bounding box center [64, 358] width 19 height 19
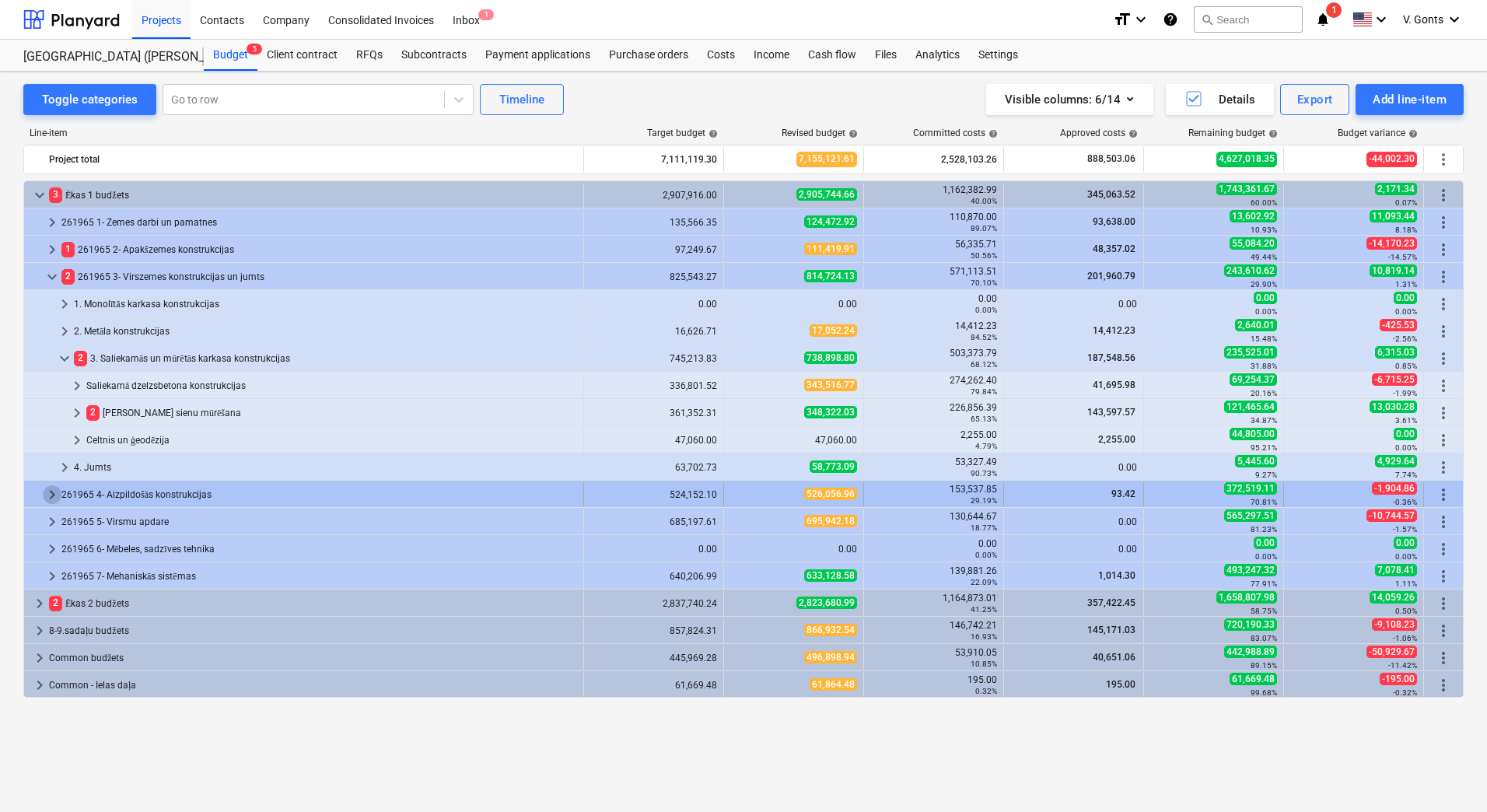
click at [50, 491] on span "keyboard_arrow_right" at bounding box center [52, 494] width 19 height 19
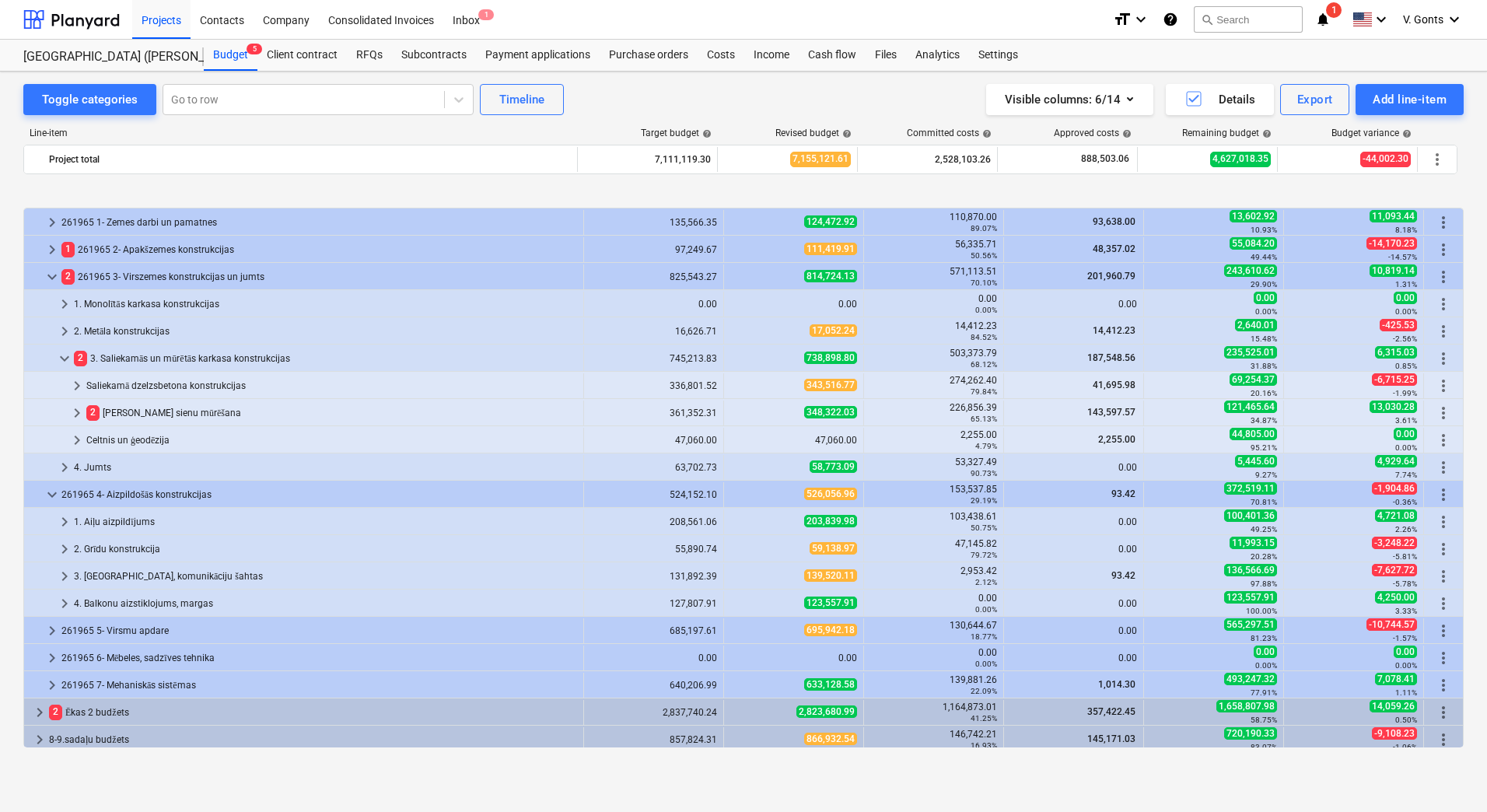
scroll to position [59, 0]
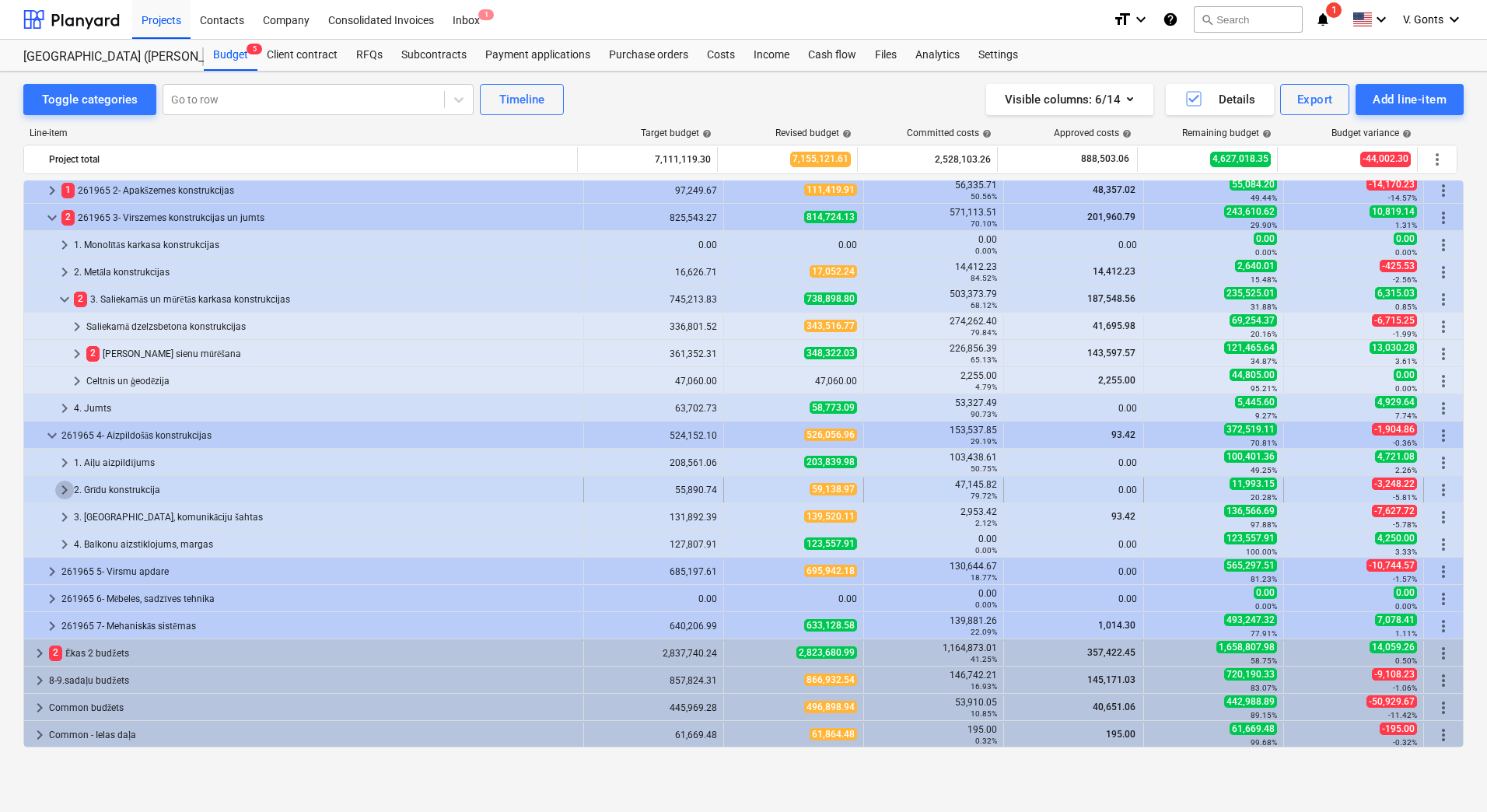
click at [65, 485] on span "keyboard_arrow_right" at bounding box center [64, 489] width 19 height 19
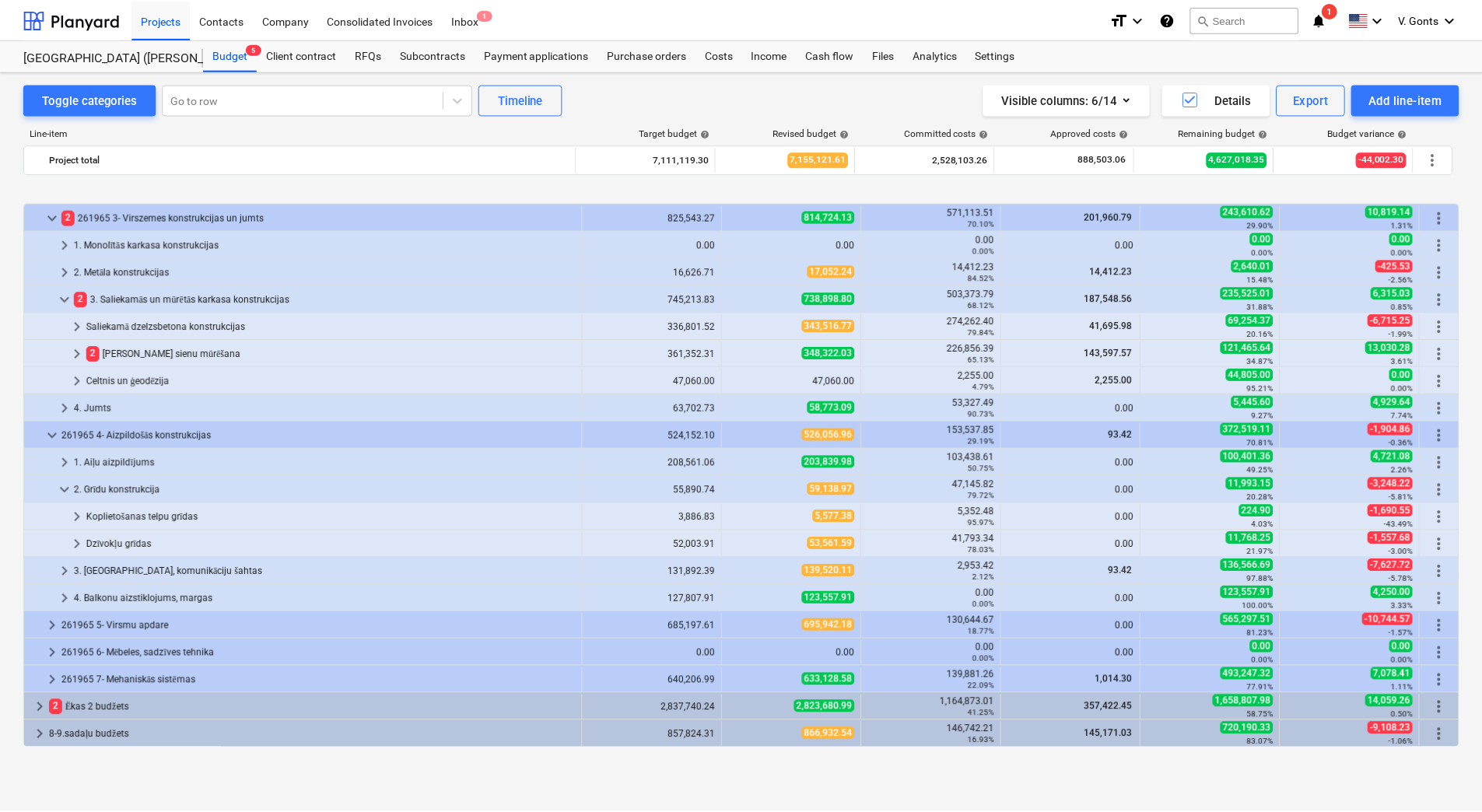
scroll to position [113, 0]
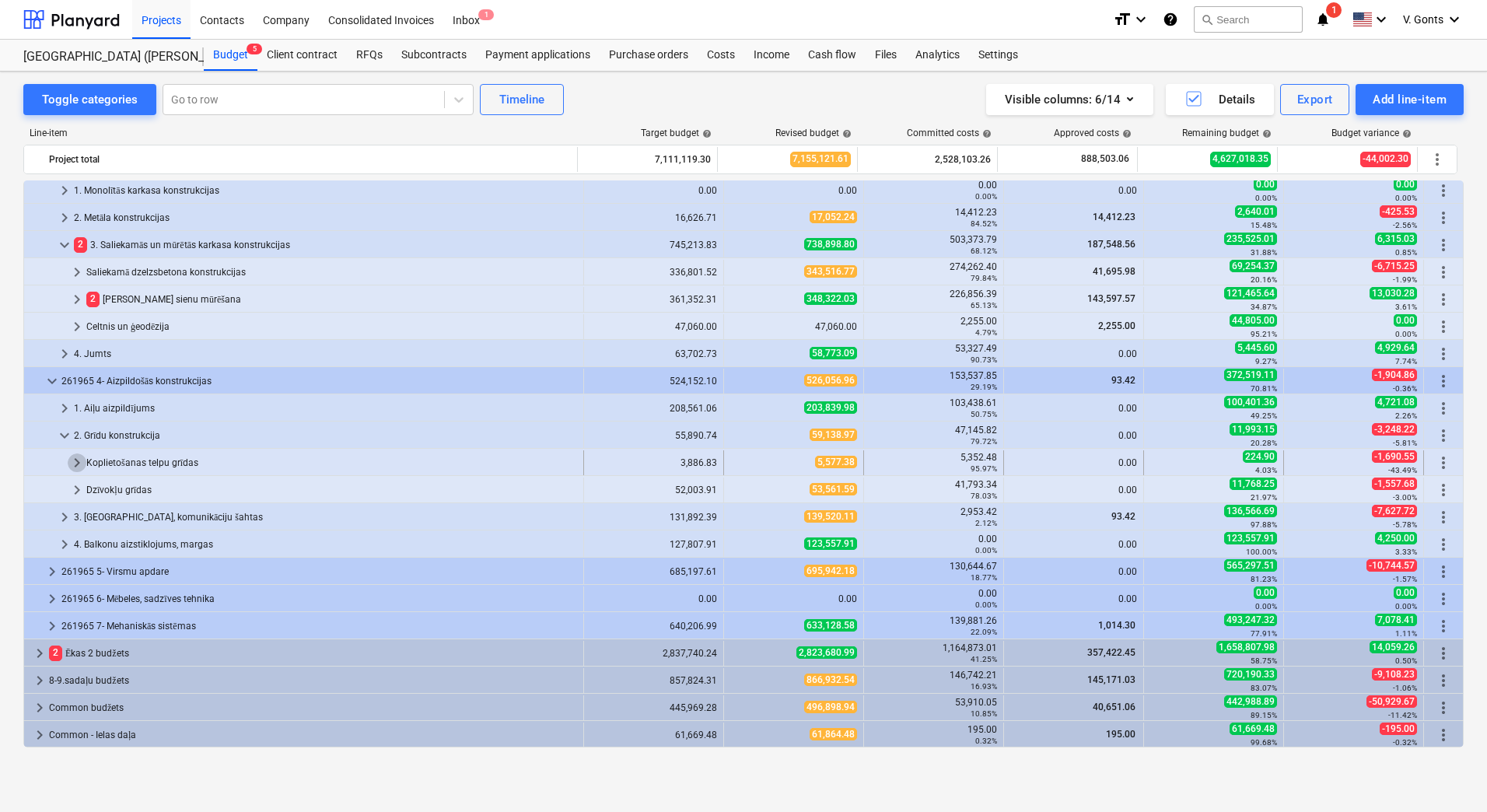
click at [79, 463] on span "keyboard_arrow_right" at bounding box center [77, 463] width 19 height 19
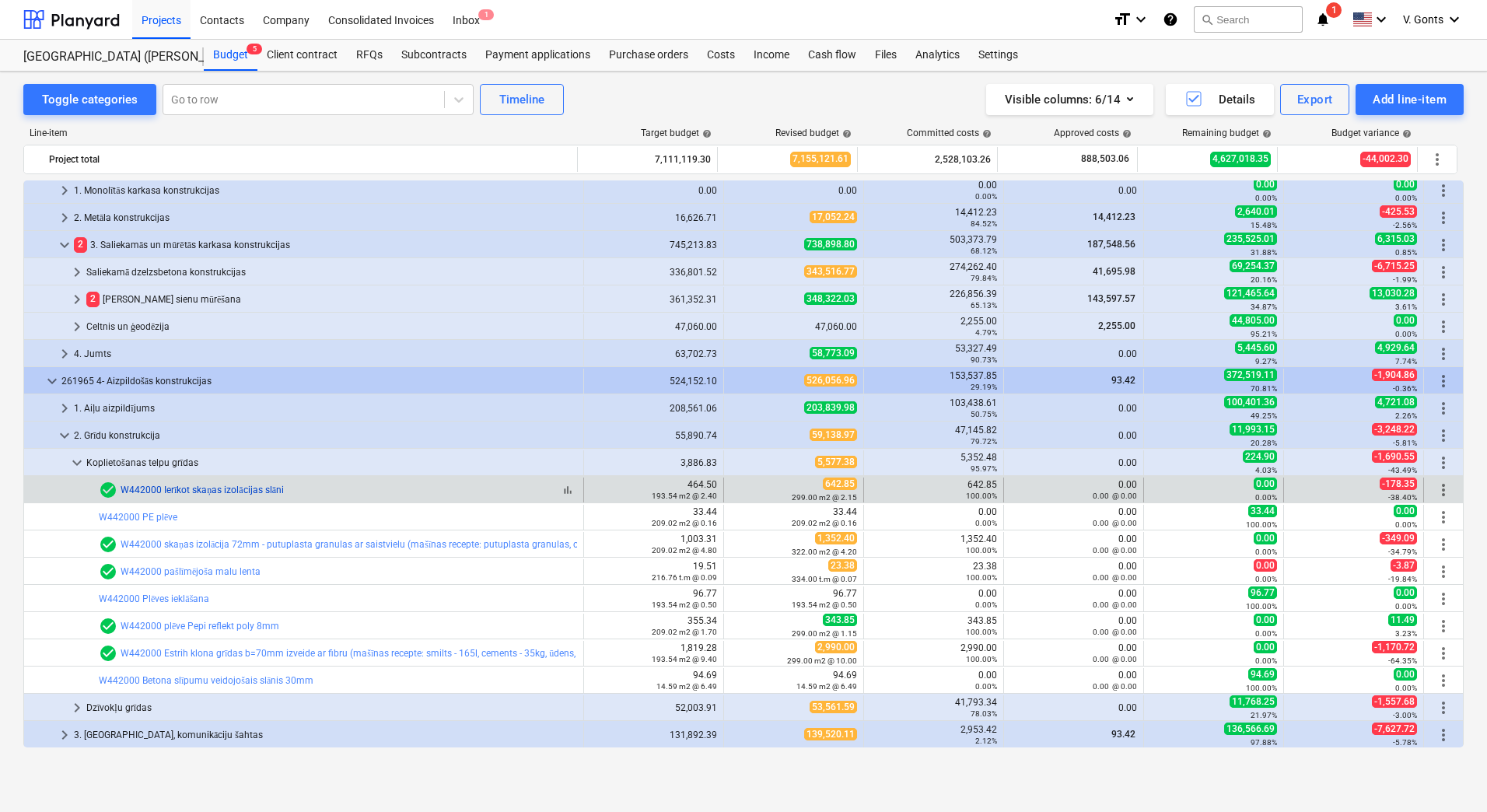
click at [253, 490] on link "W442000 Ierīkot skaņas izolācijas slāni" at bounding box center [201, 490] width 163 height 11
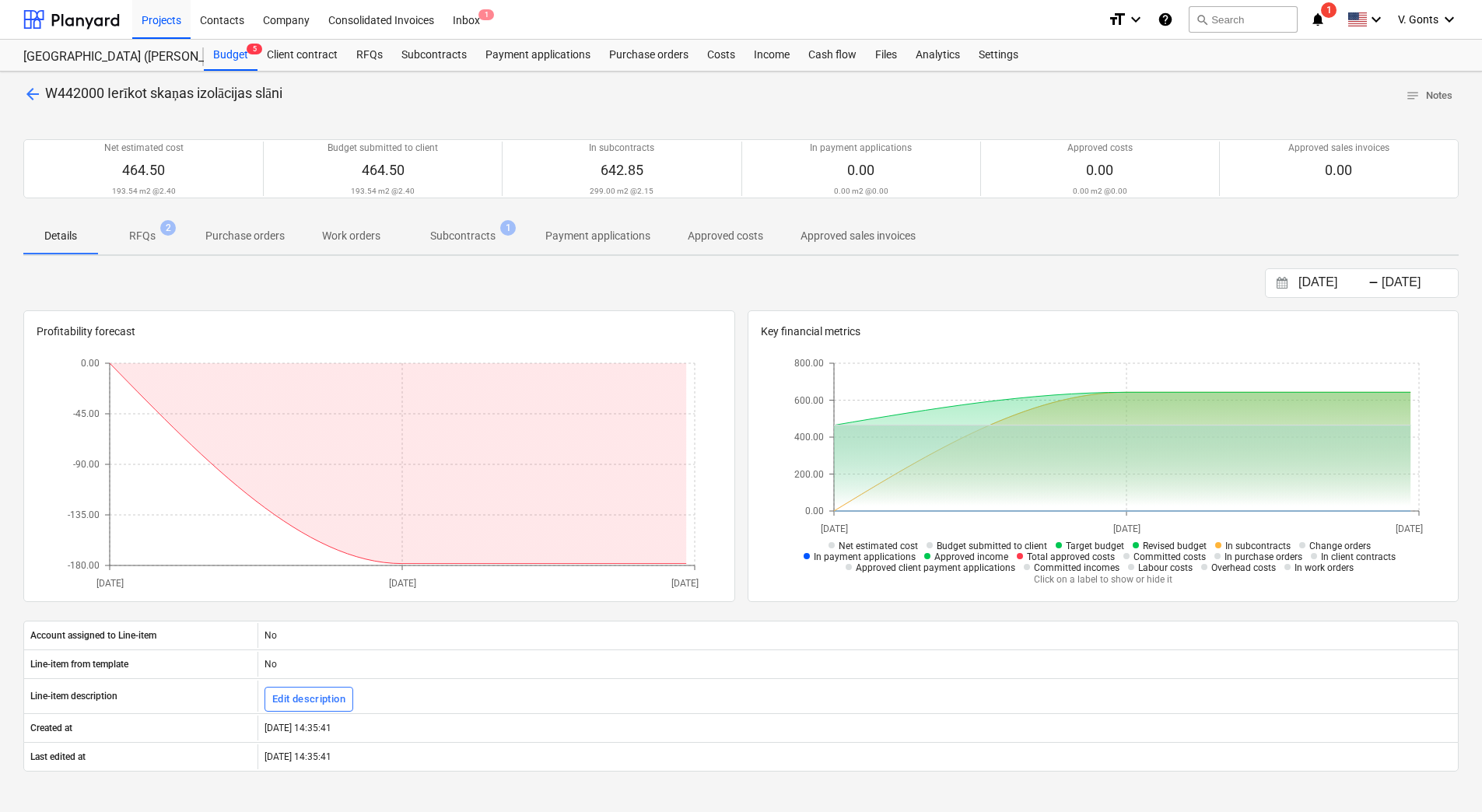
click at [146, 234] on p "RFQs" at bounding box center [143, 236] width 27 height 16
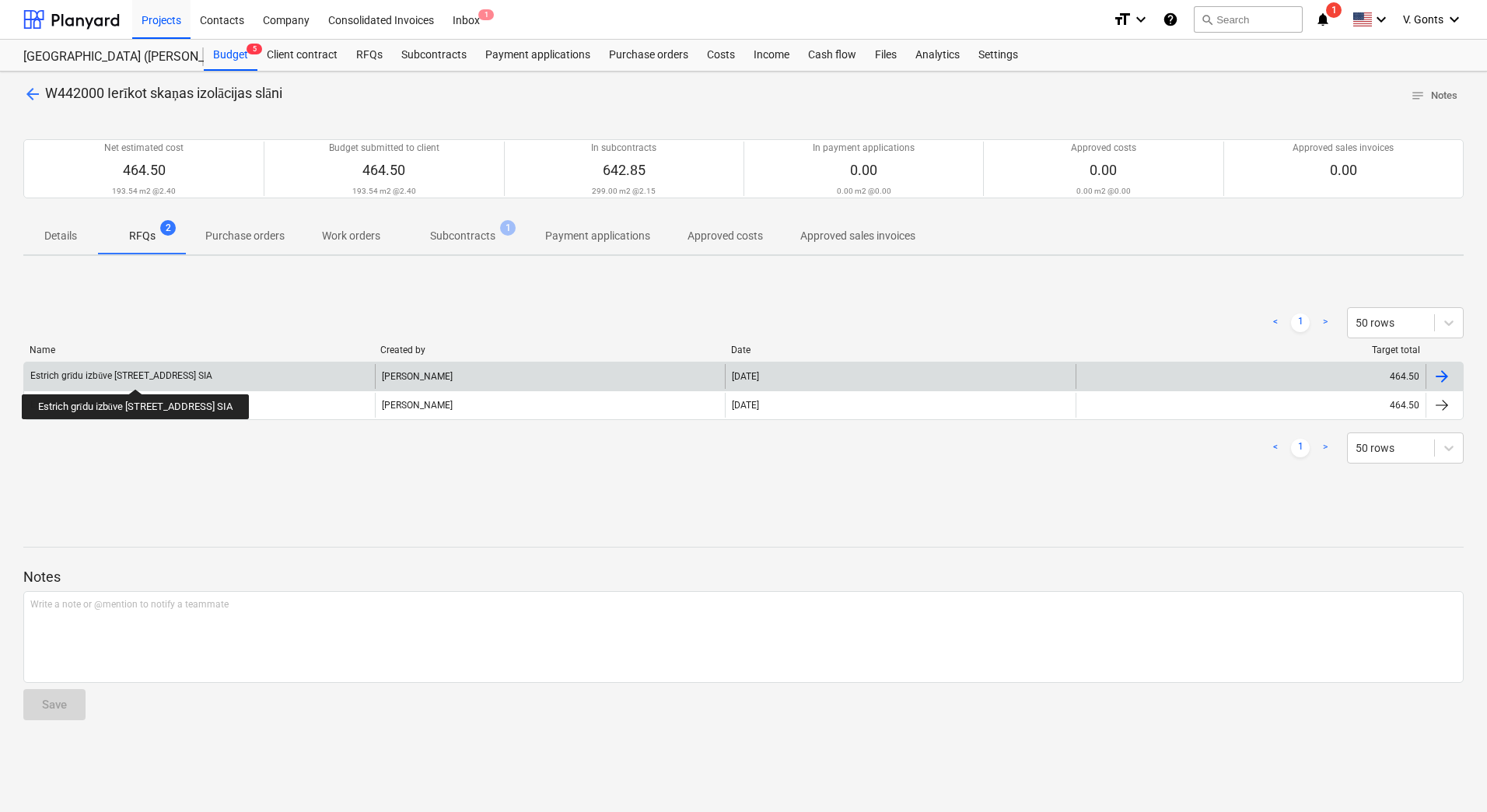
click at [169, 375] on div "Estrich grīdu izbūve Nīcgales ielā N17A, Bonava Latvija SIA" at bounding box center [121, 375] width 182 height 12
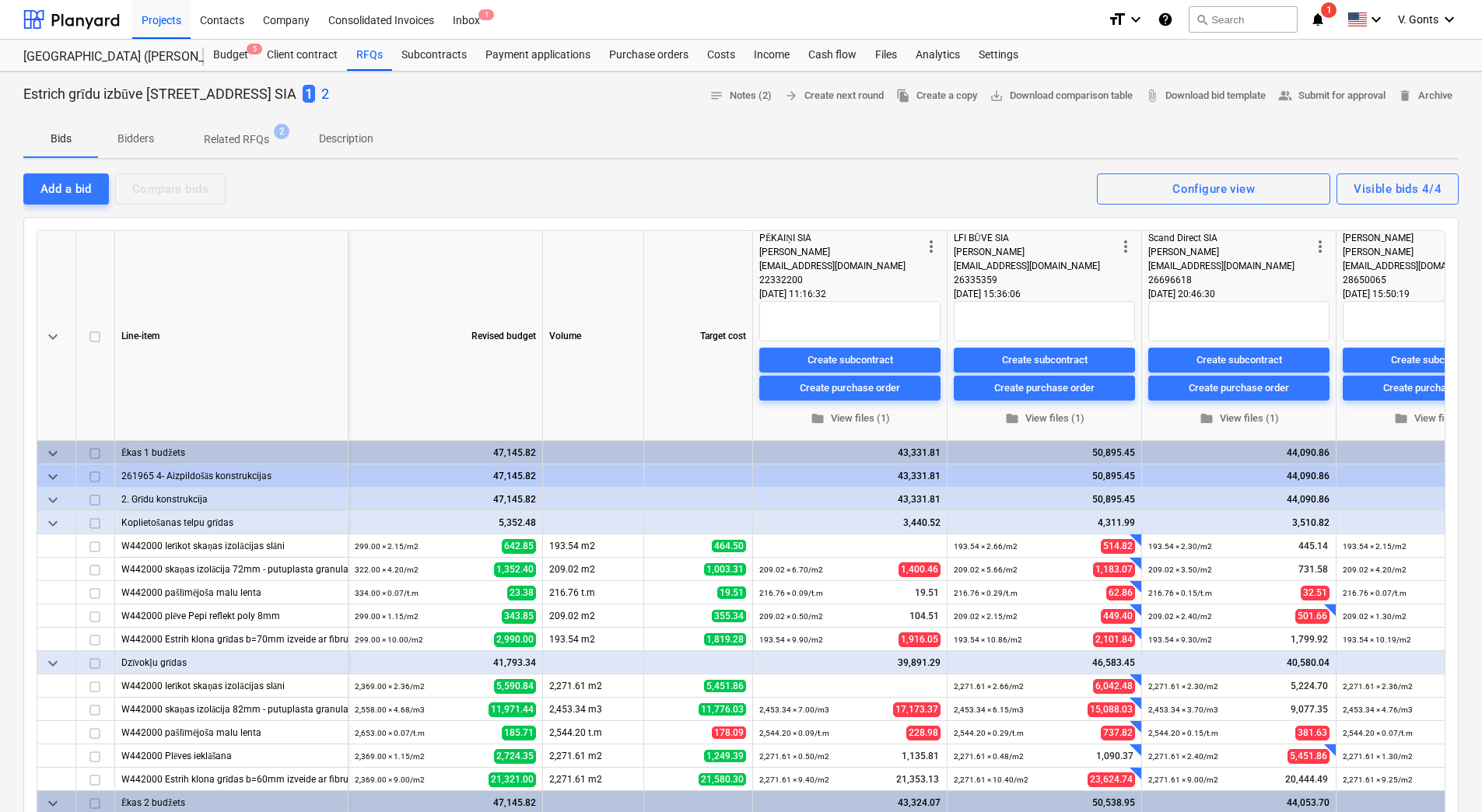
click at [329, 88] on p "2" at bounding box center [325, 94] width 8 height 19
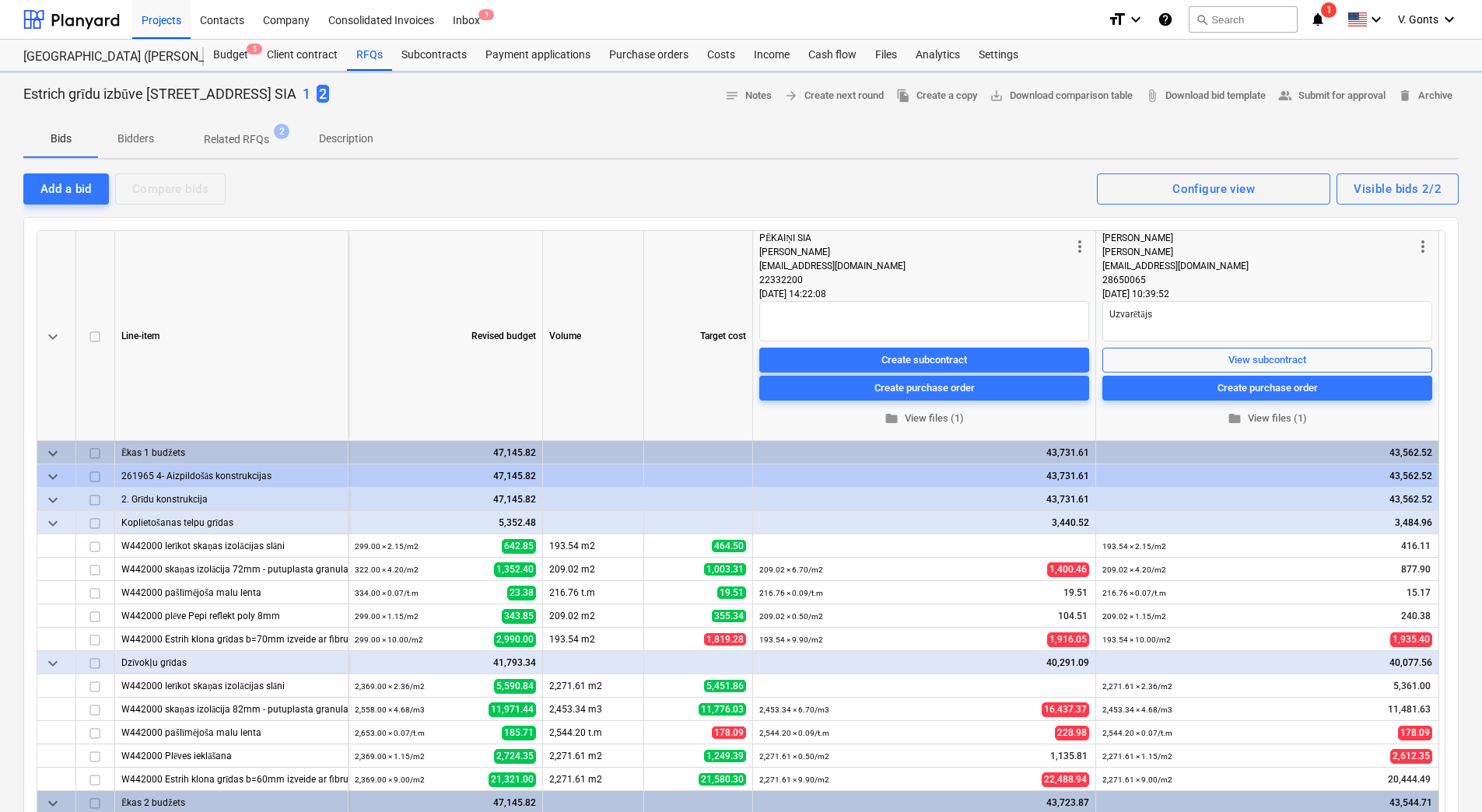
type textarea "x"
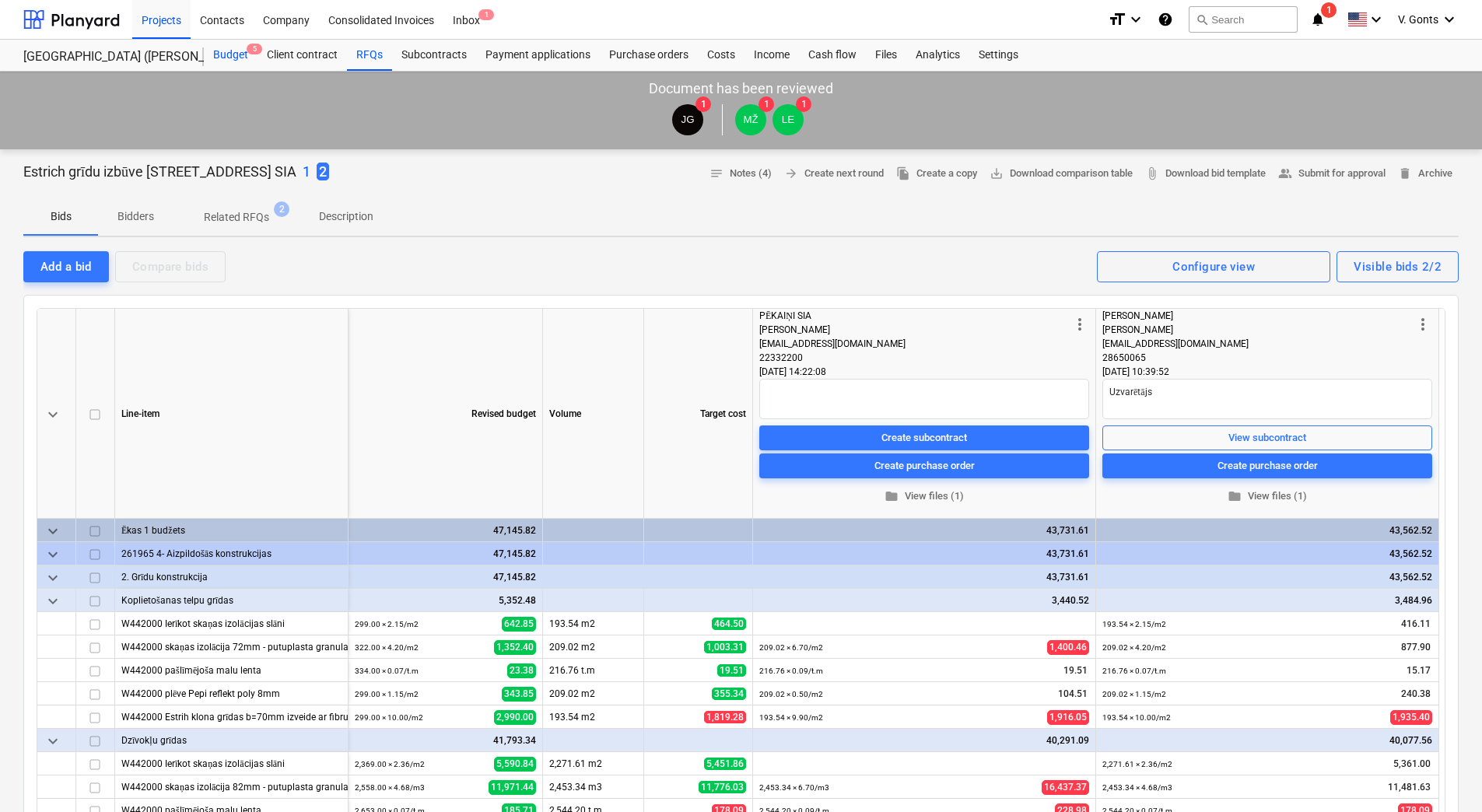
click at [230, 49] on div "Budget 5" at bounding box center [231, 54] width 54 height 31
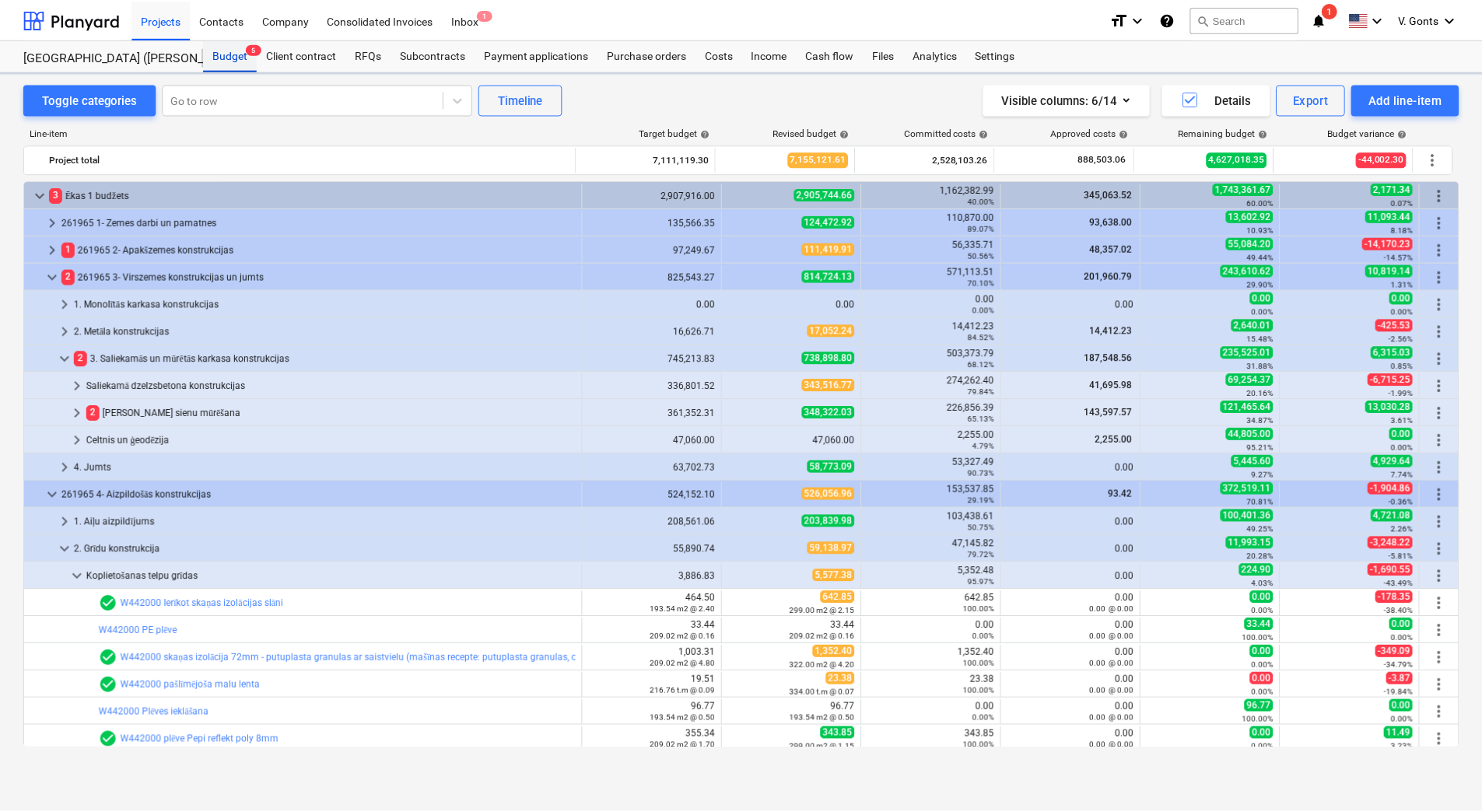
scroll to position [113, 0]
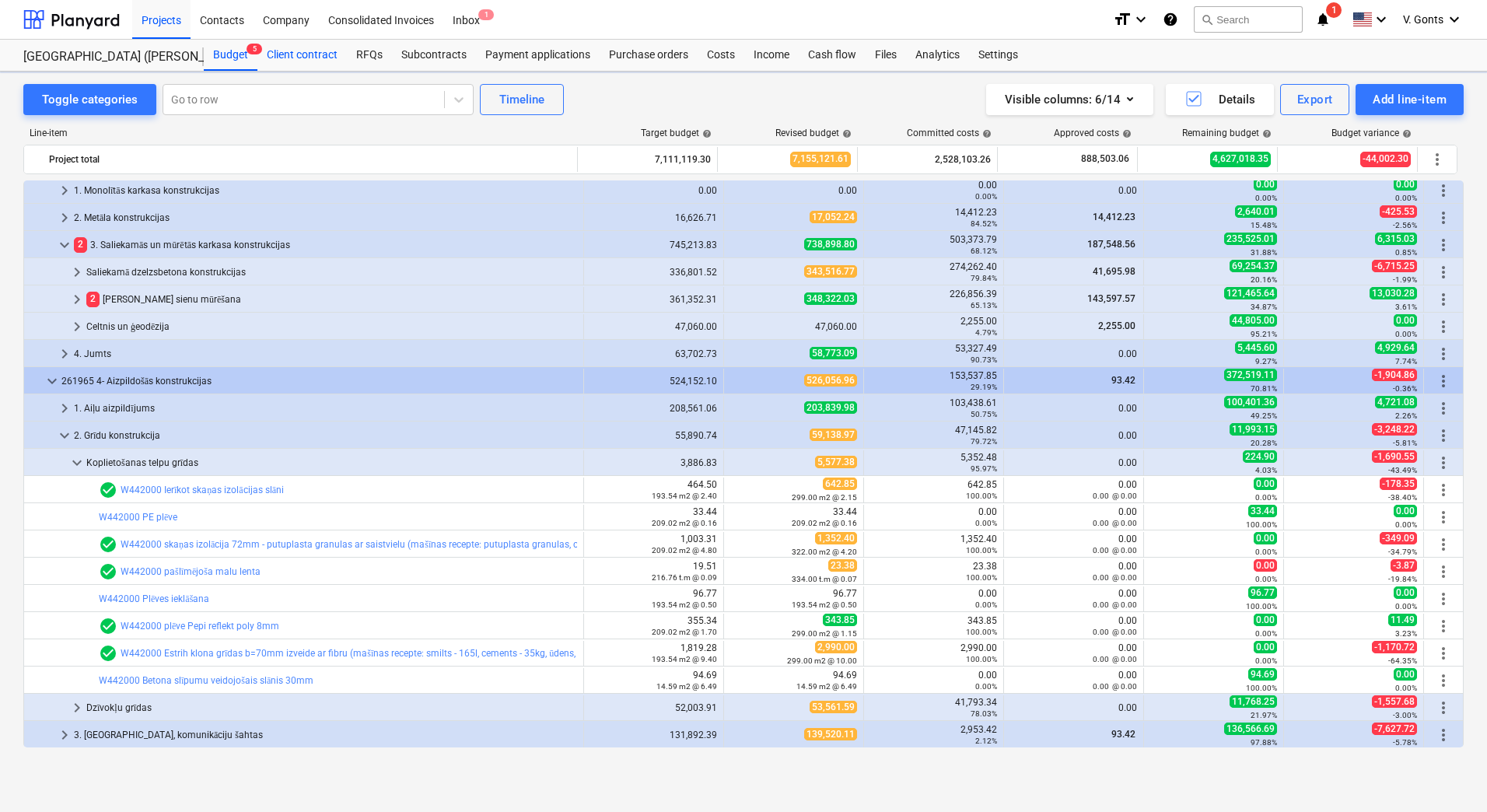
click at [324, 53] on div "Client contract" at bounding box center [302, 54] width 89 height 31
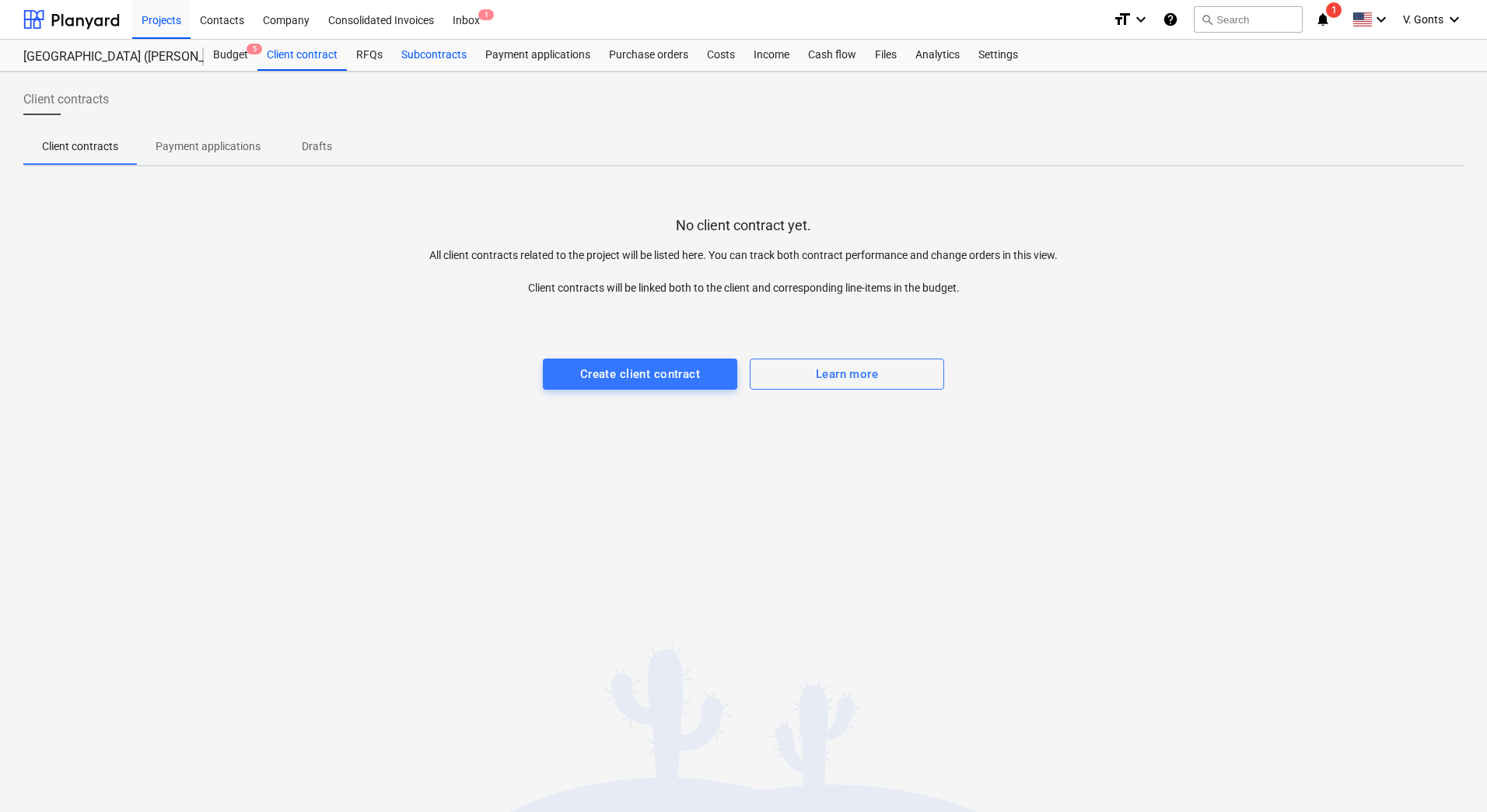
click at [423, 52] on div "Subcontracts" at bounding box center [434, 54] width 84 height 31
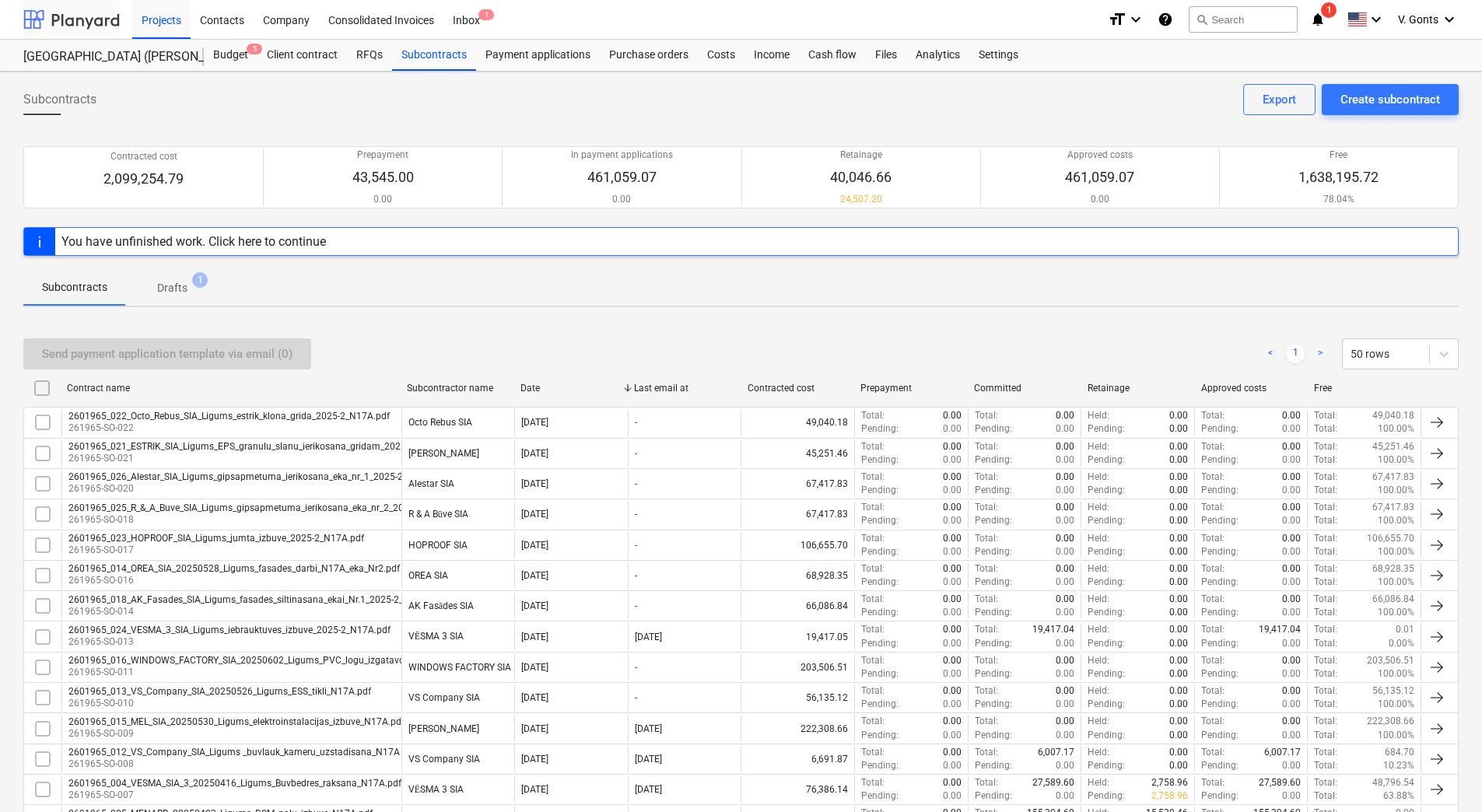
click at [97, 28] on div at bounding box center [71, 20] width 96 height 39
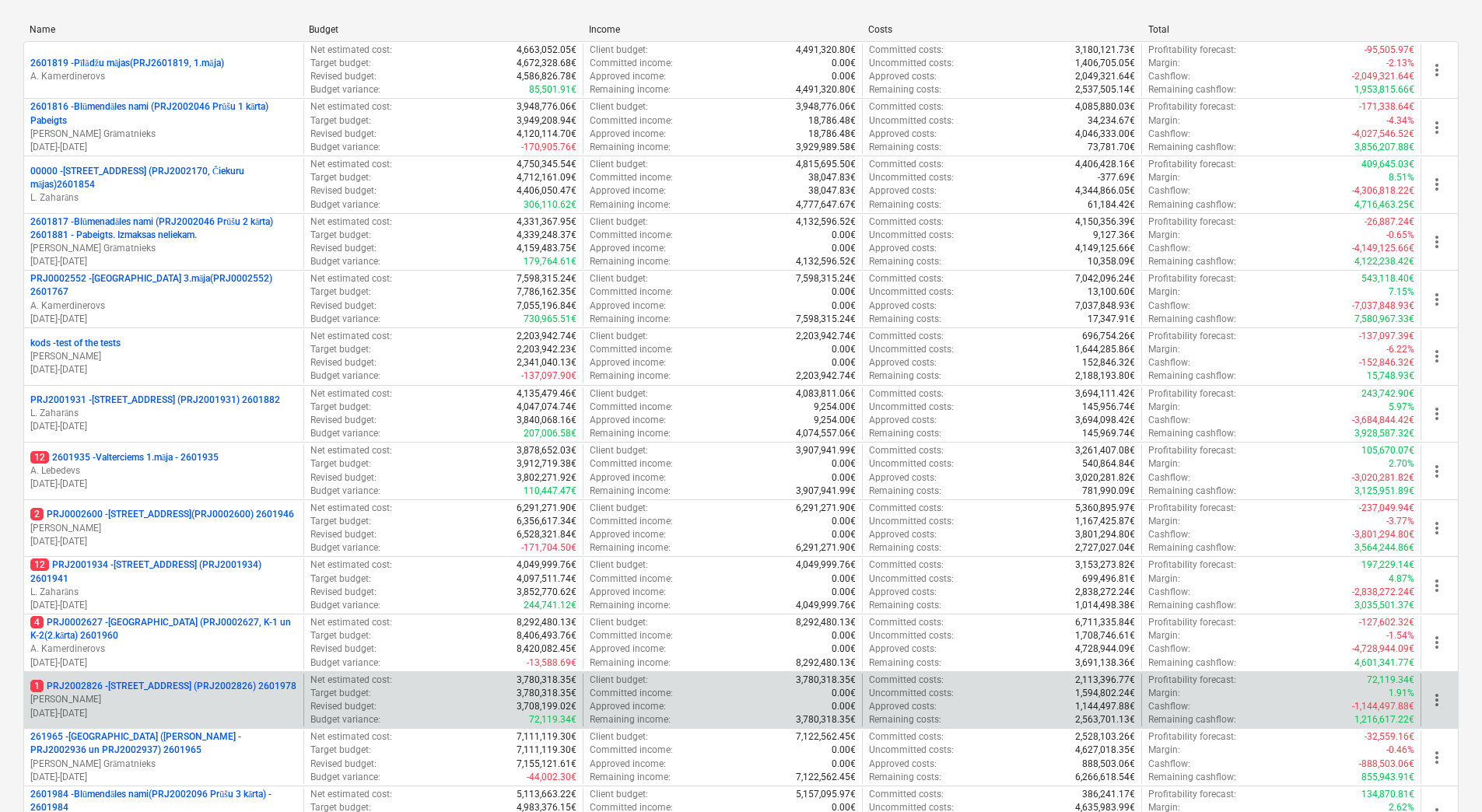
scroll to position [613, 0]
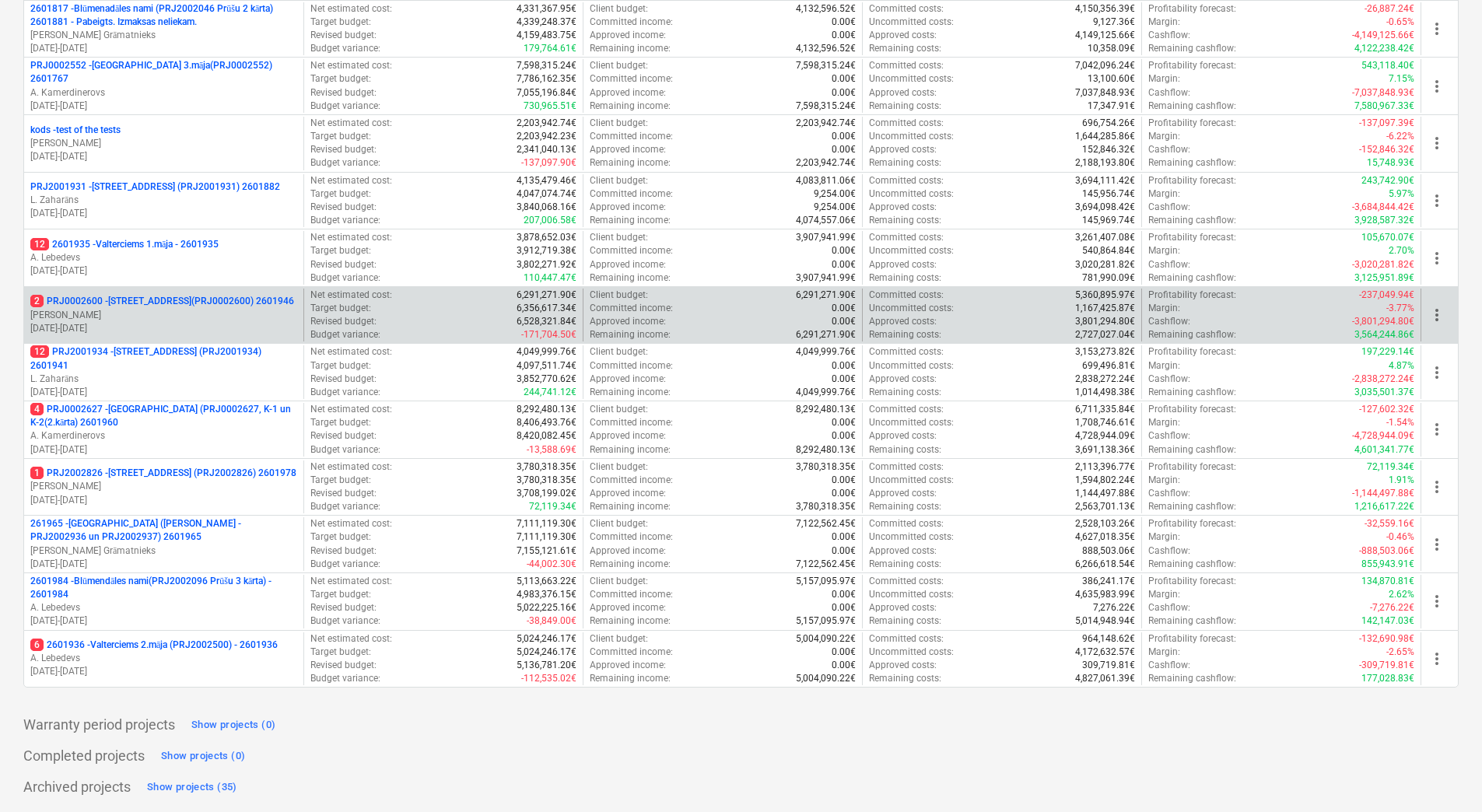
click at [192, 299] on p "2 PRJ0002600 - Vienības gatve 24, E1 ēka(PRJ0002600) 2601946" at bounding box center [162, 301] width 264 height 13
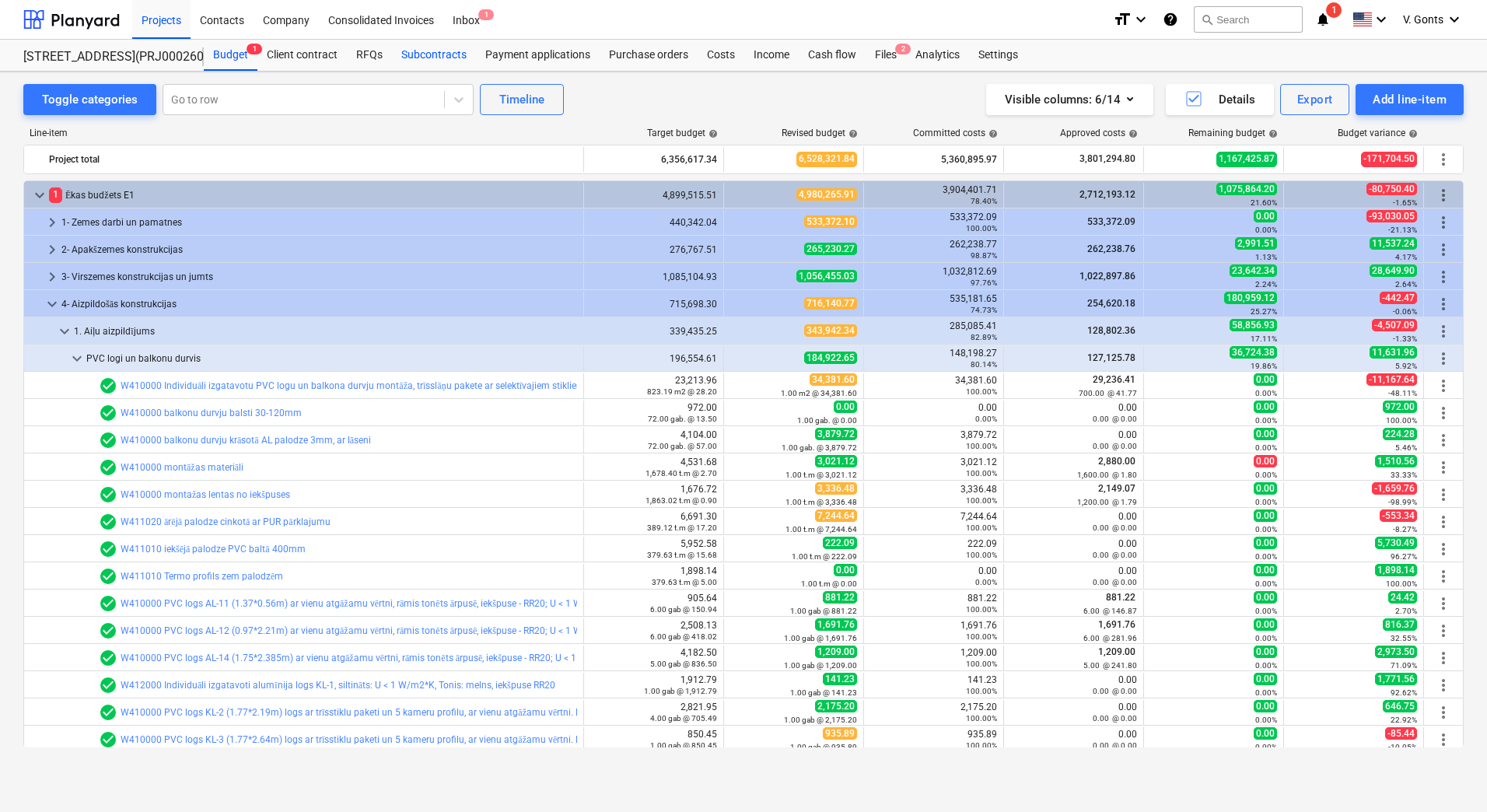
click at [442, 53] on div "Subcontracts" at bounding box center [434, 54] width 84 height 31
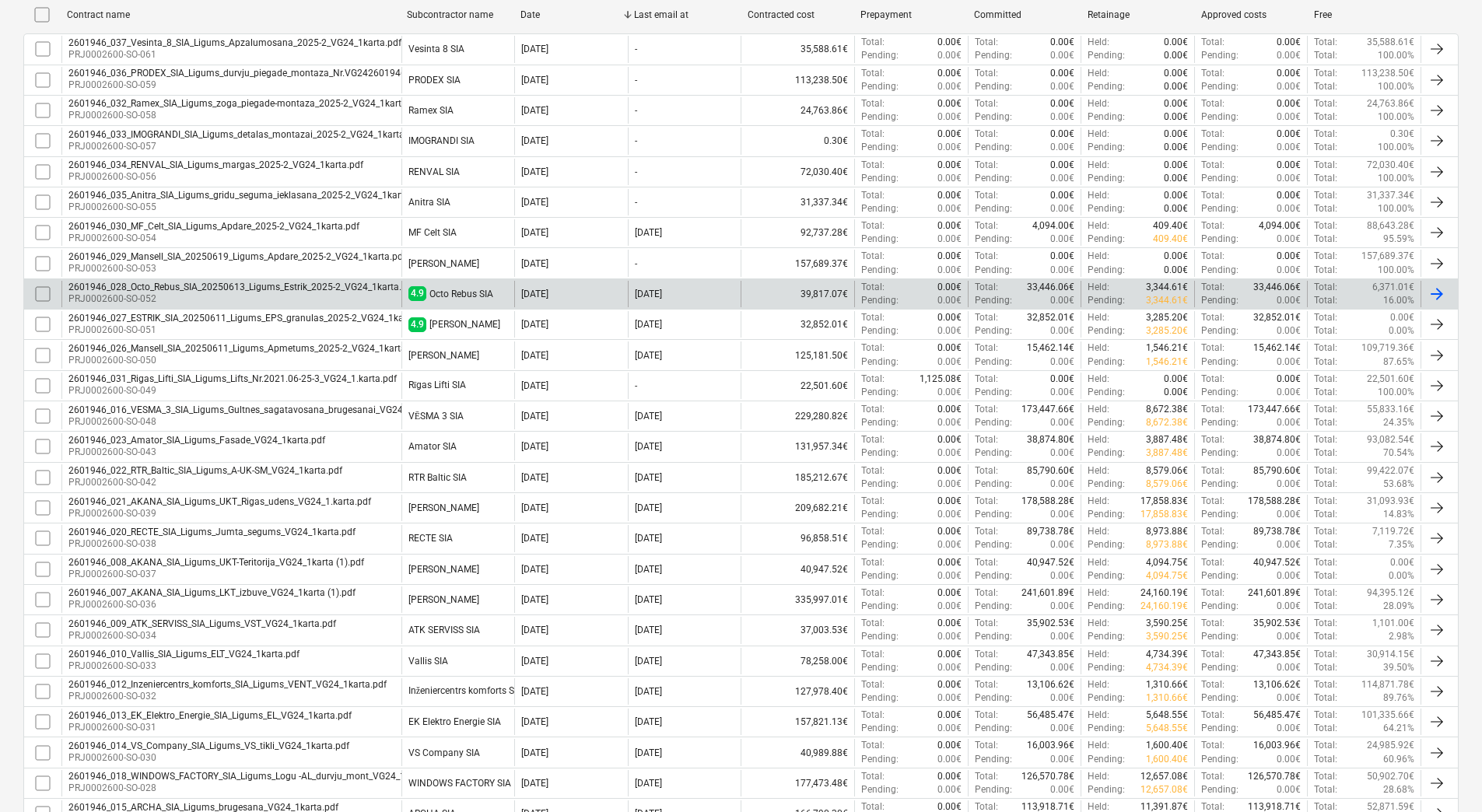
scroll to position [308, 0]
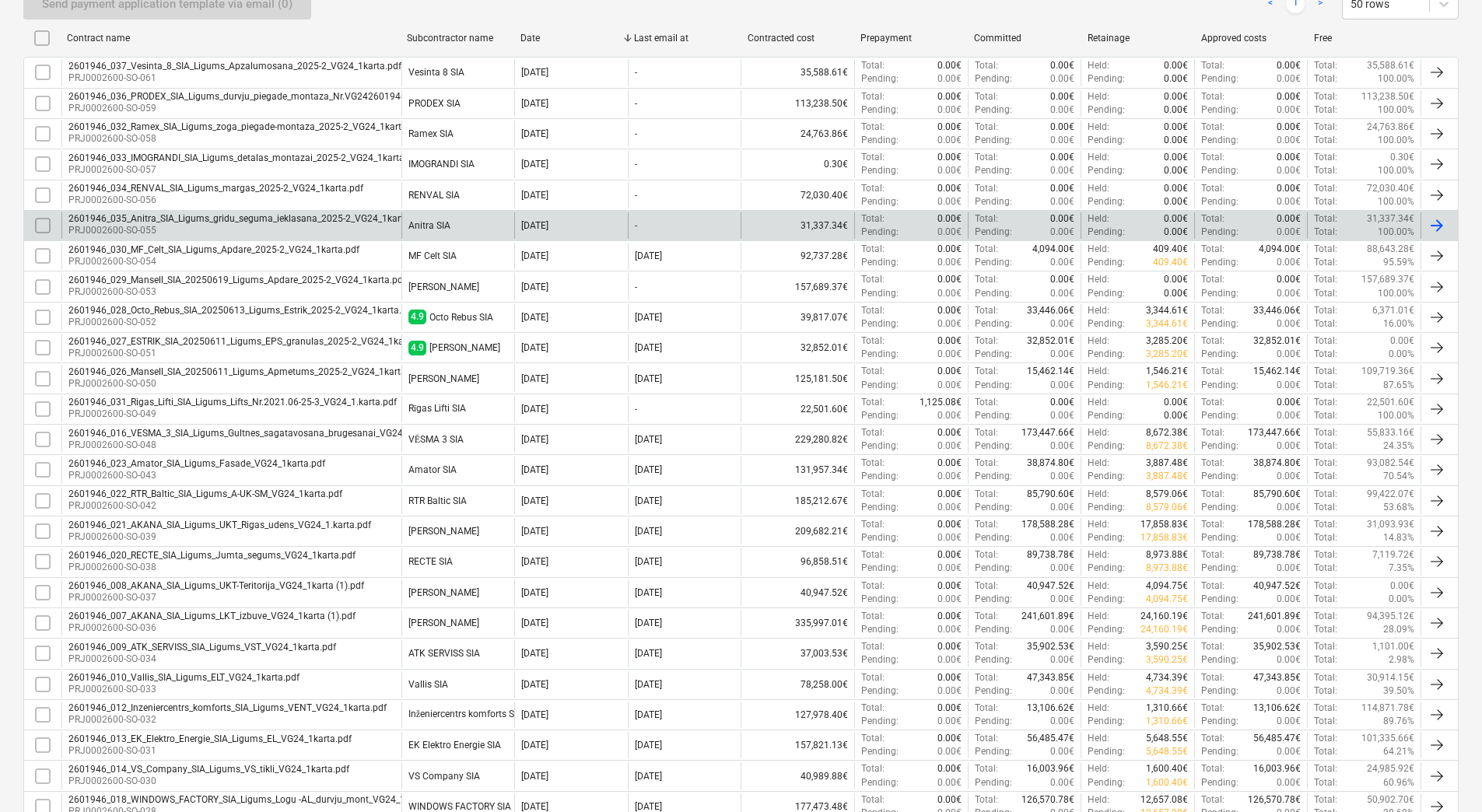
click at [317, 217] on div "2601946_035_Anitra_SIA_Ligums_gridu_seguma_ieklasana_2025-2_VG24_1karta.pdf" at bounding box center [247, 218] width 357 height 11
